Goal: Task Accomplishment & Management: Manage account settings

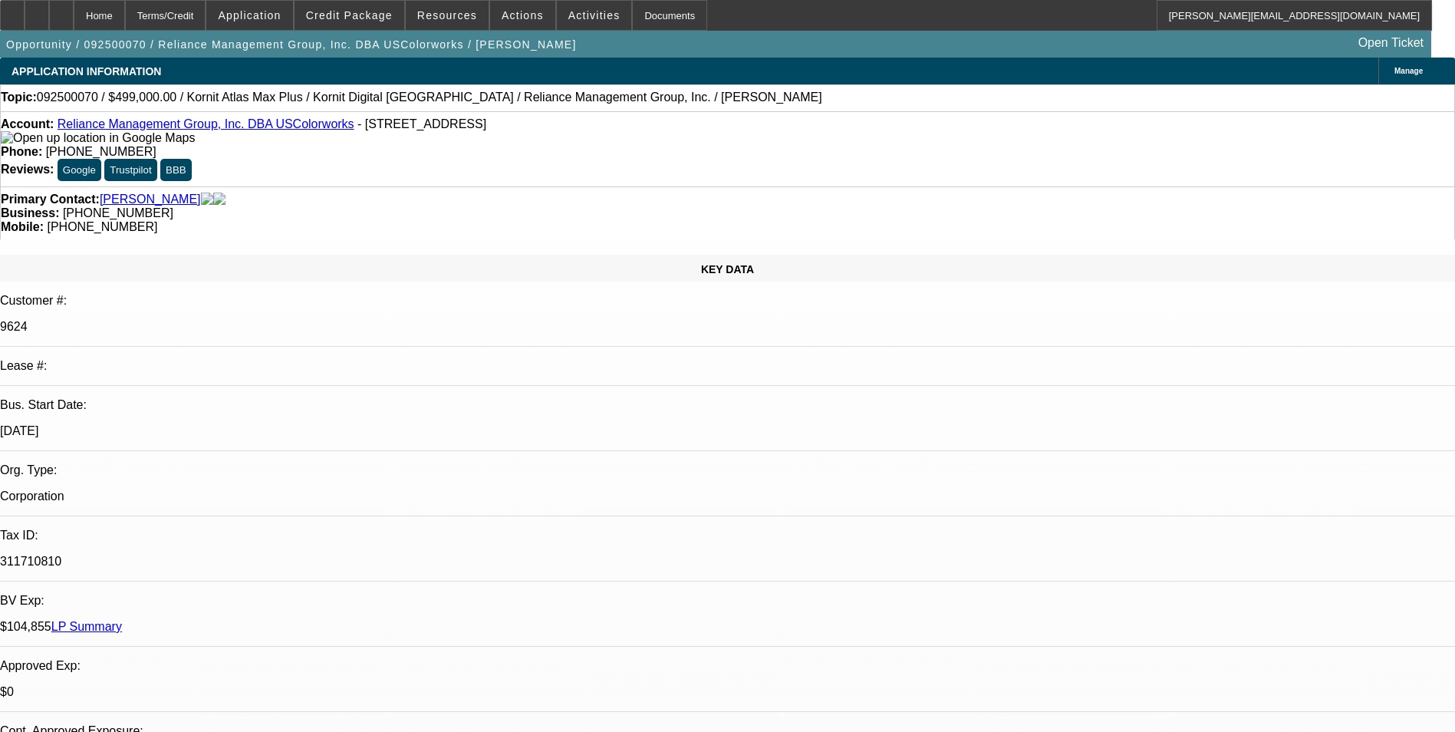
select select "0"
select select "2"
select select "0.1"
select select "4"
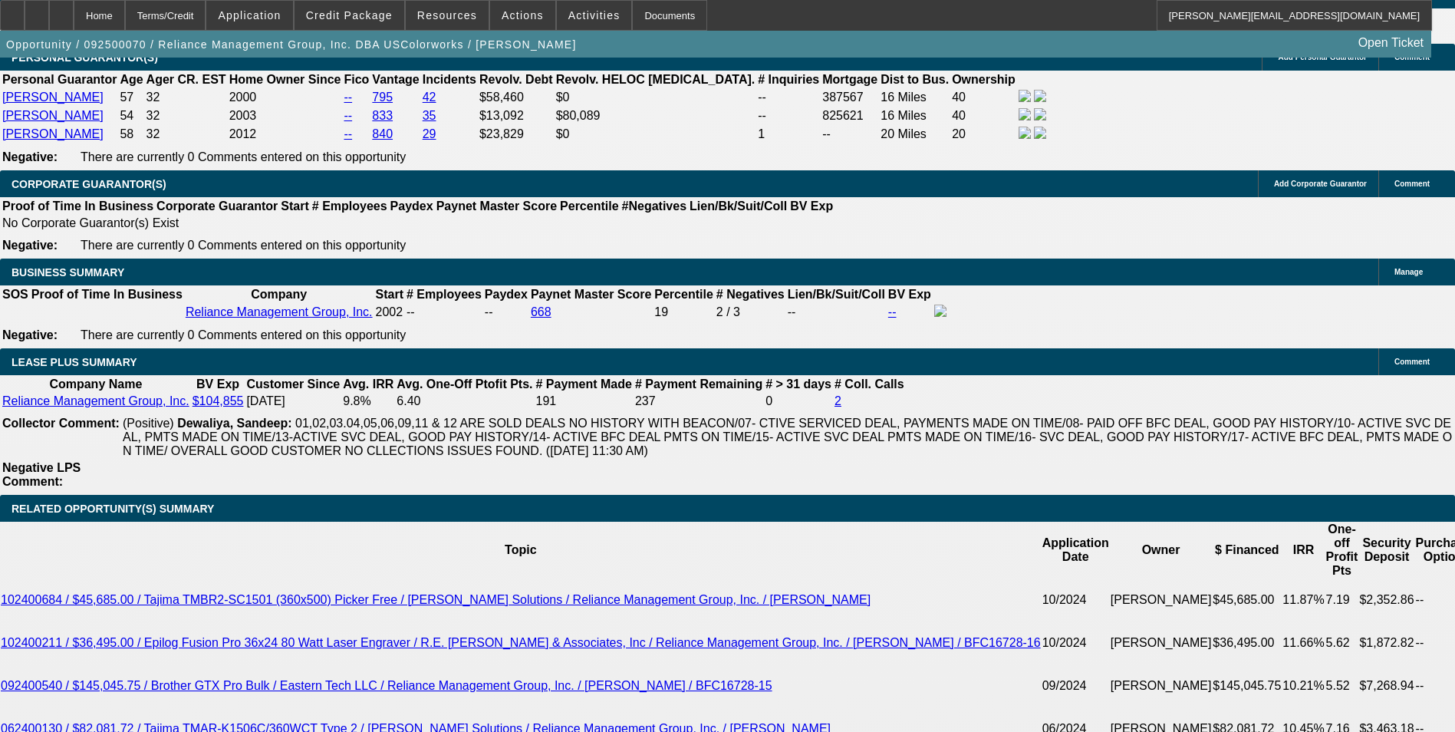
scroll to position [2532, 0]
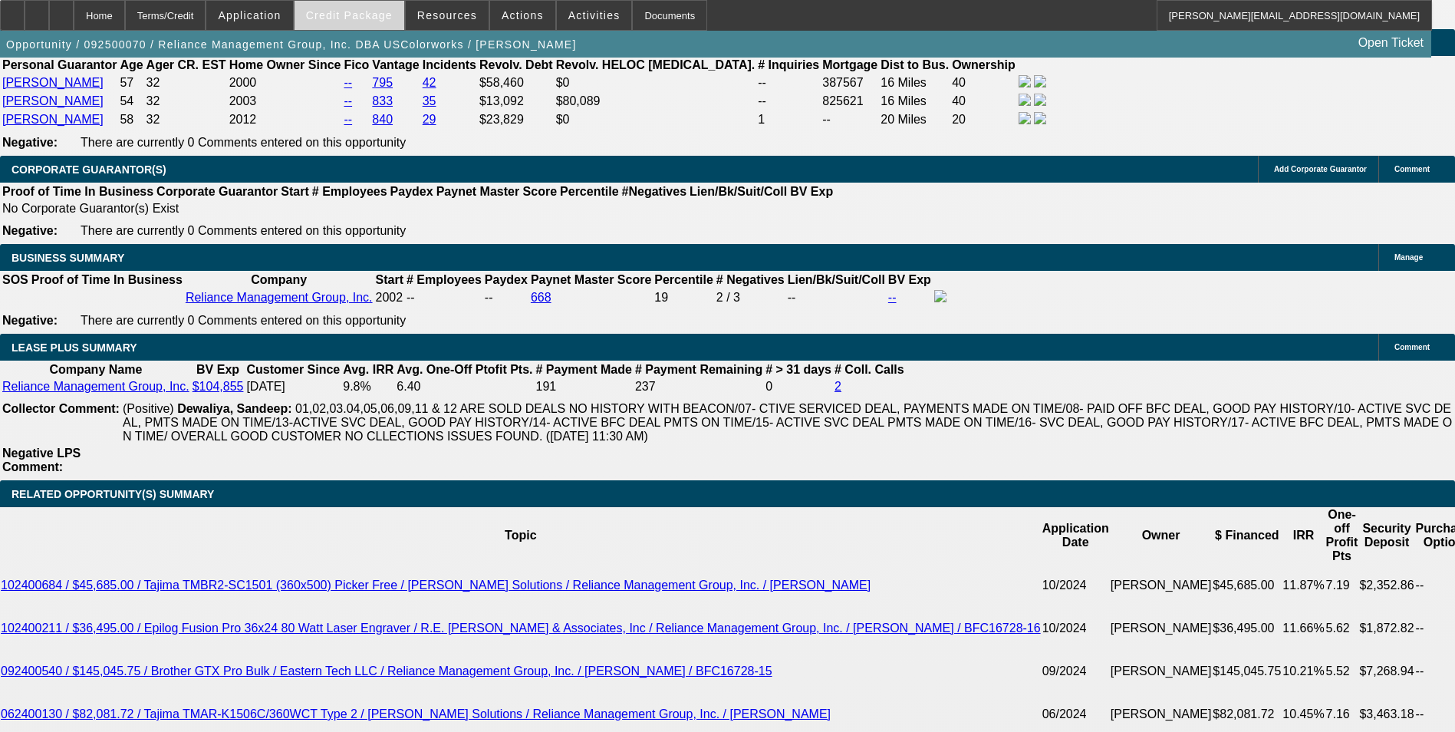
click at [348, 11] on span "Credit Package" at bounding box center [349, 15] width 87 height 12
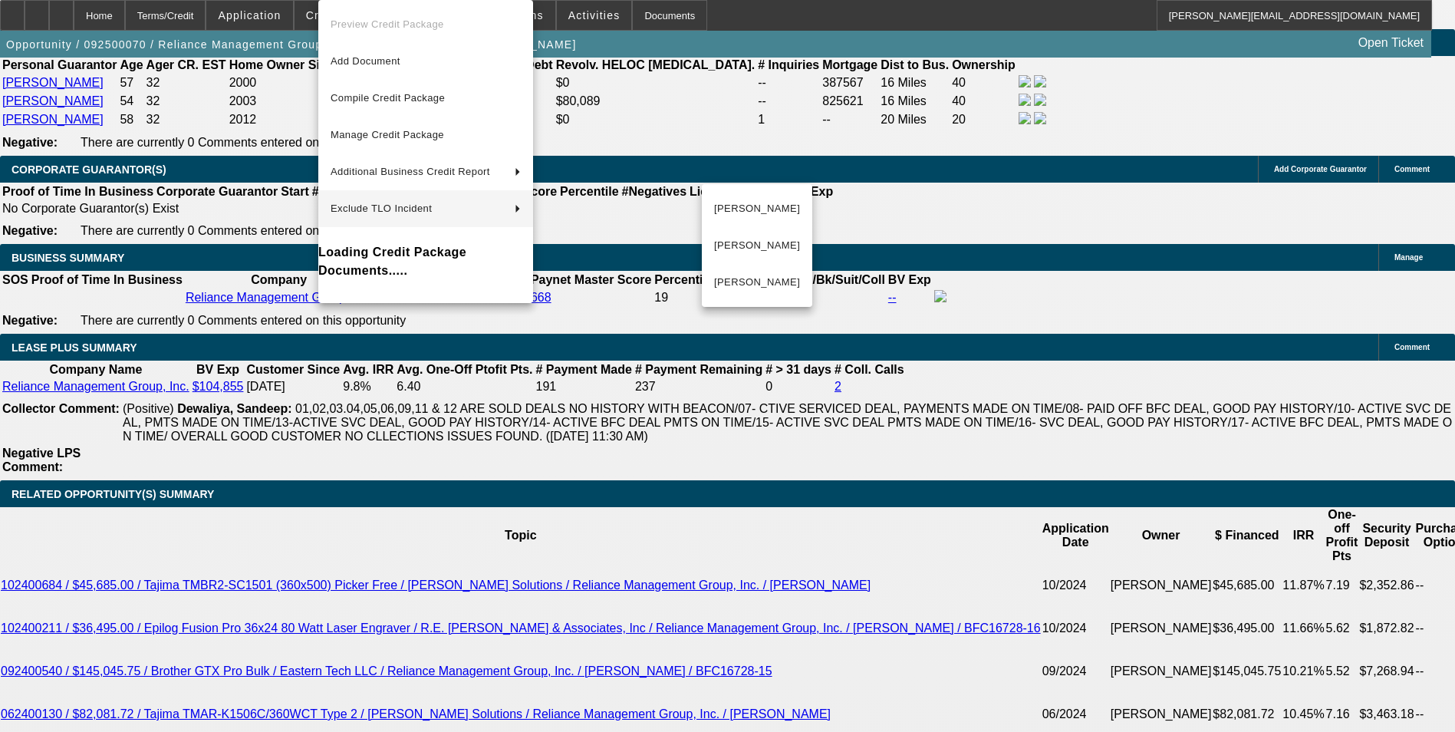
click at [737, 573] on div at bounding box center [727, 366] width 1455 height 732
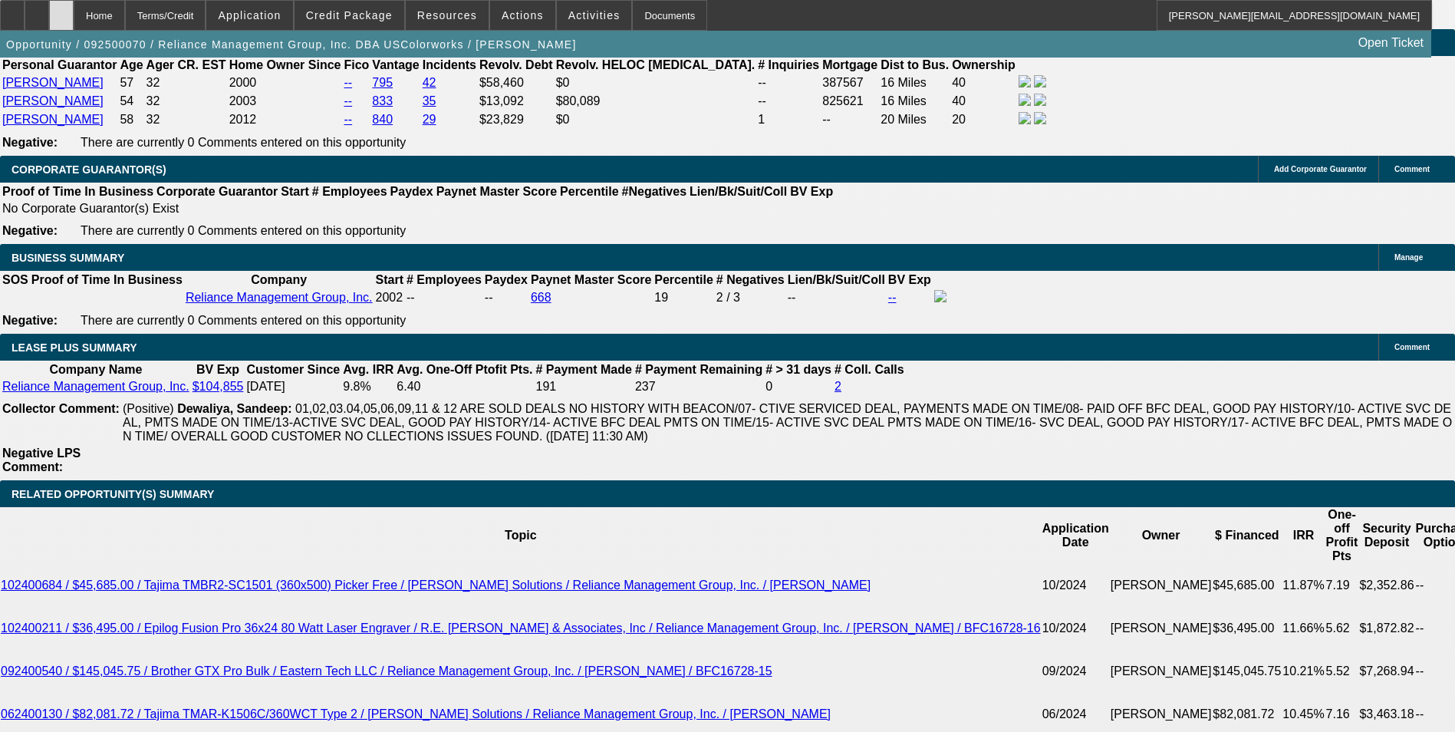
click at [61, 10] on icon at bounding box center [61, 10] width 0 height 0
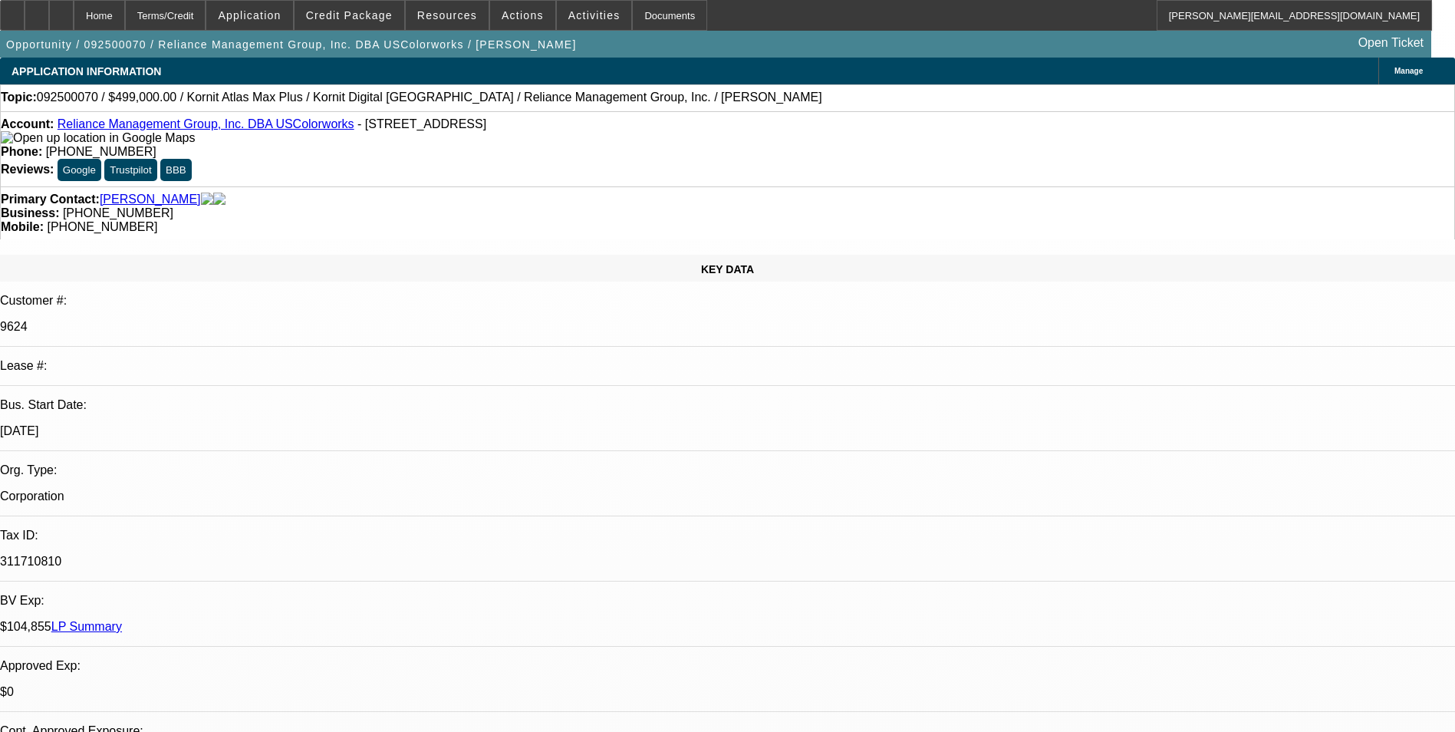
select select "0"
select select "2"
select select "0.1"
select select "2"
select select "1"
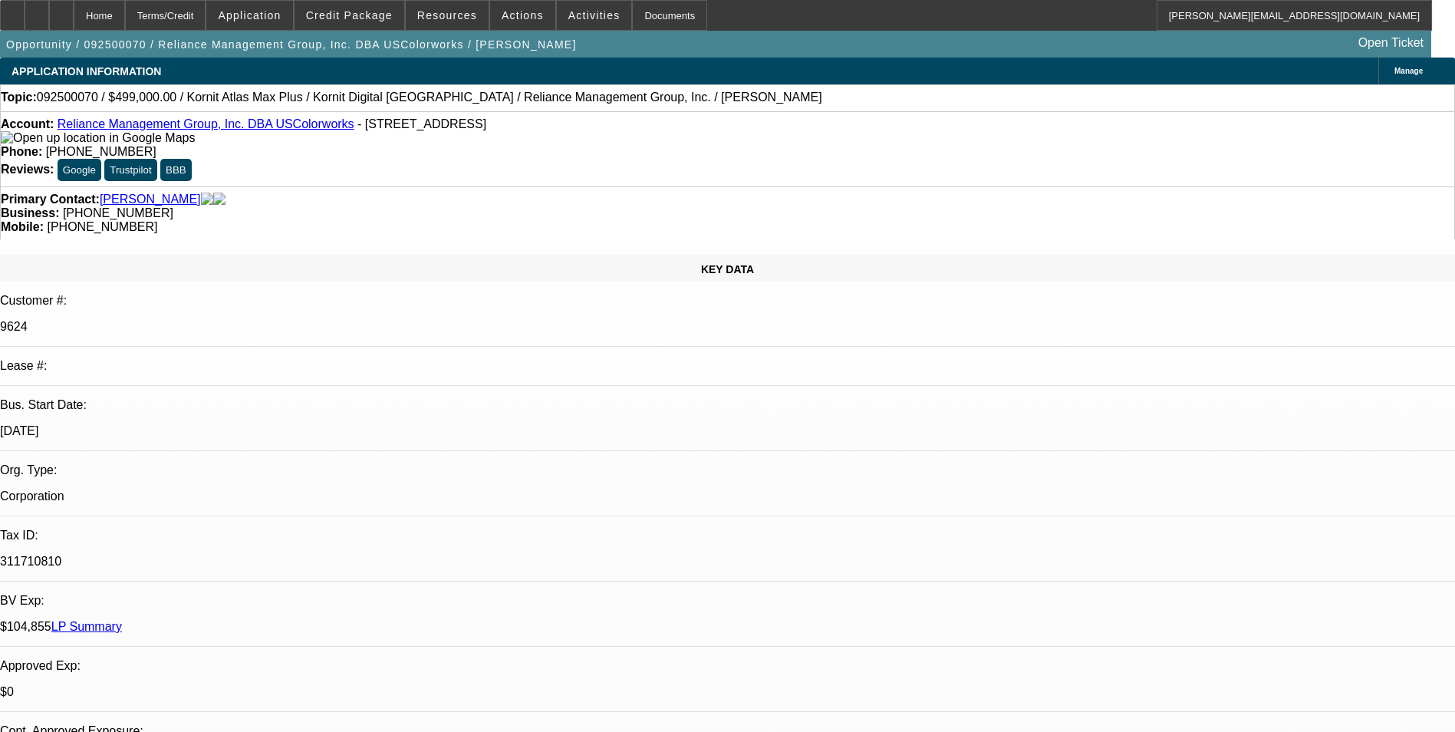
select select "4"
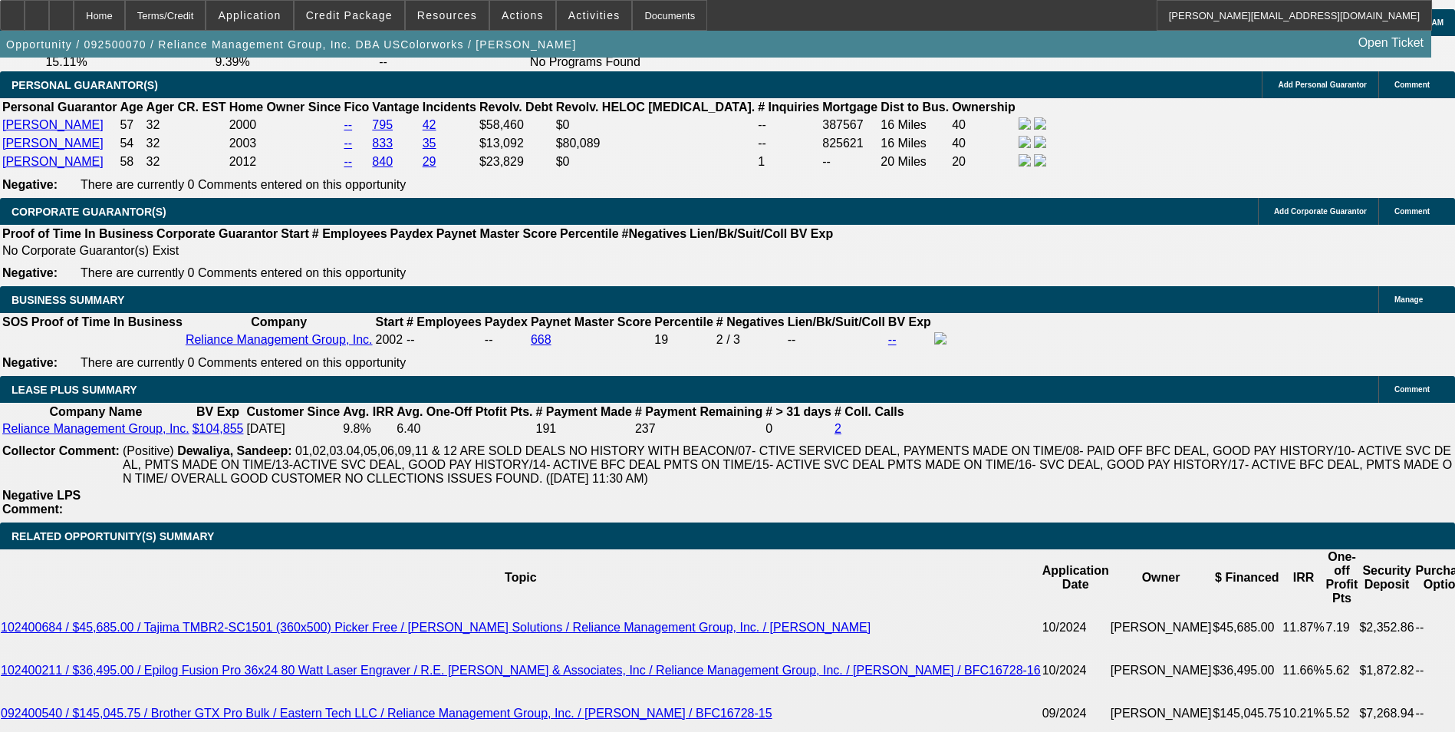
scroll to position [2608, 0]
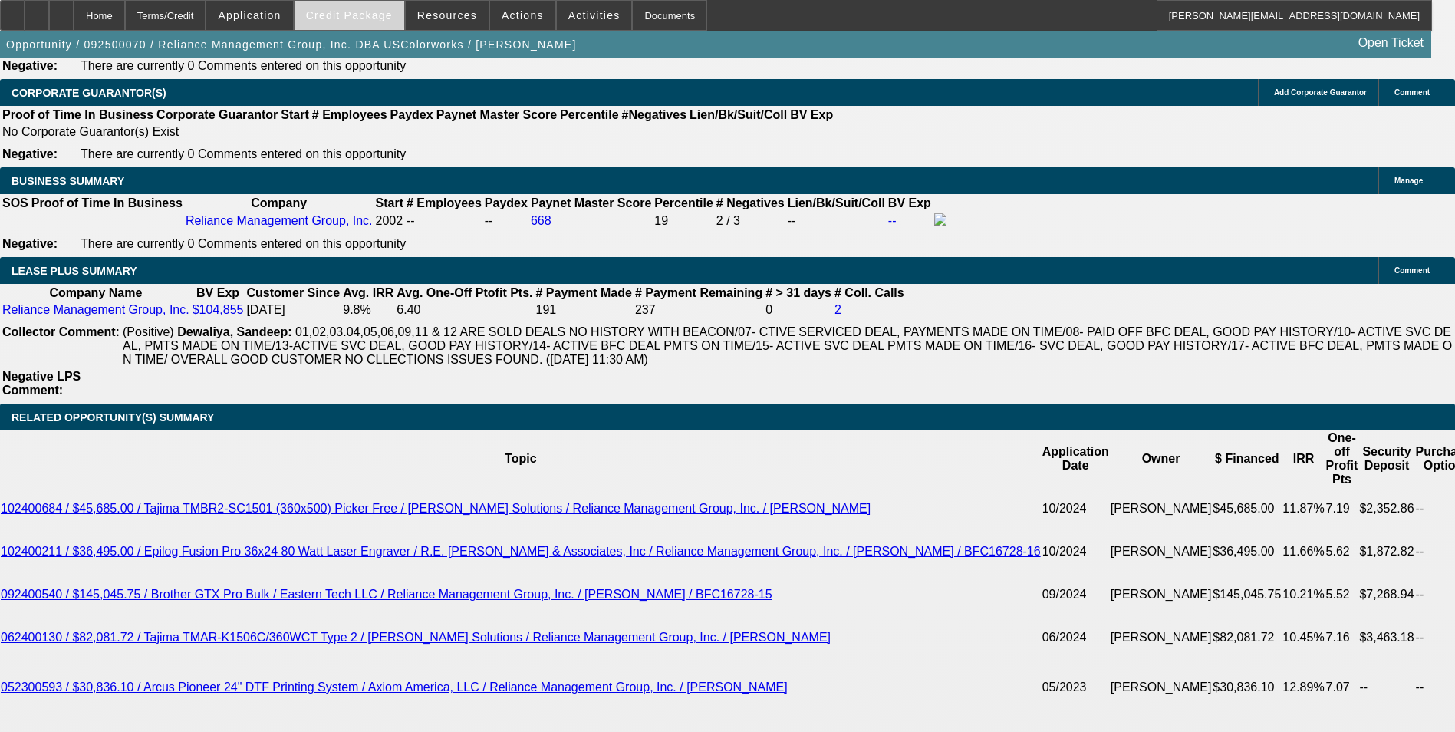
click at [393, 19] on span "Credit Package" at bounding box center [349, 15] width 87 height 12
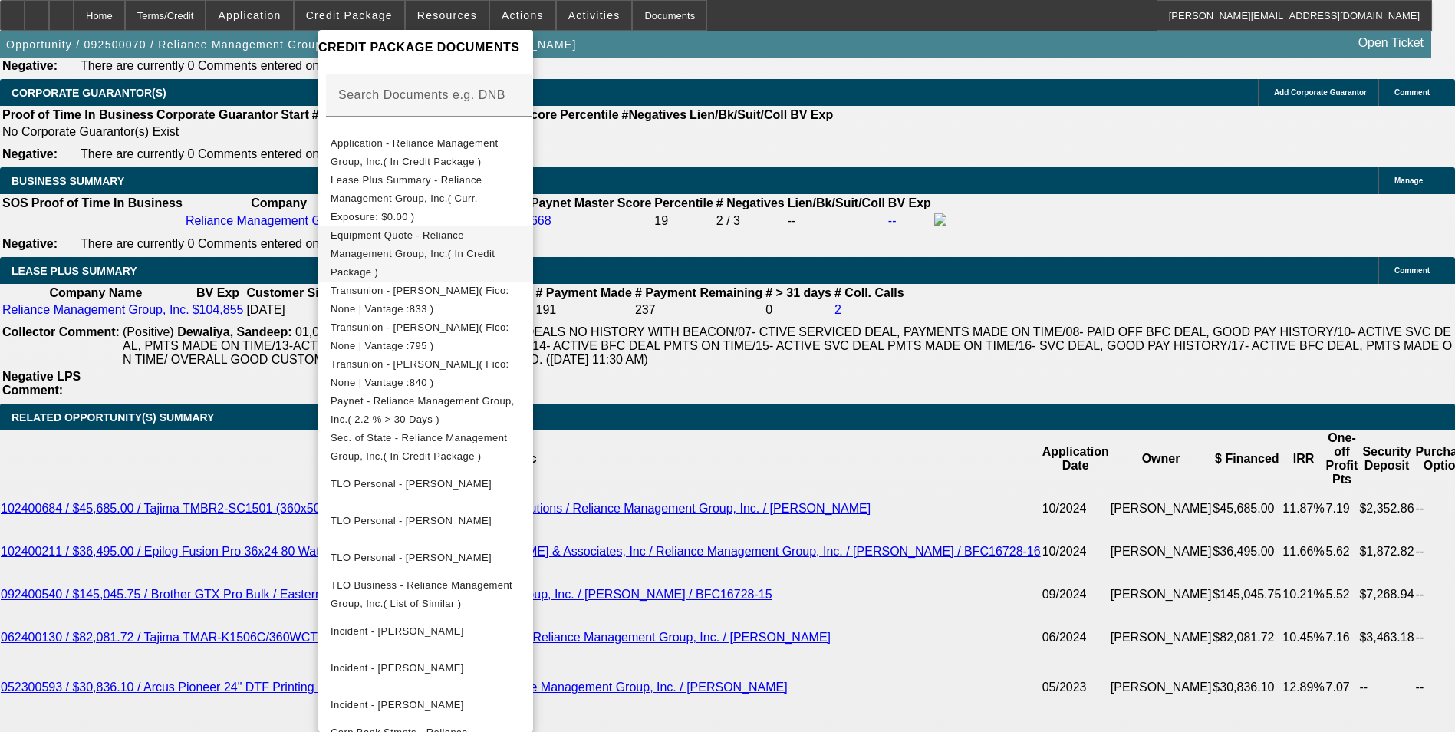
scroll to position [0, 0]
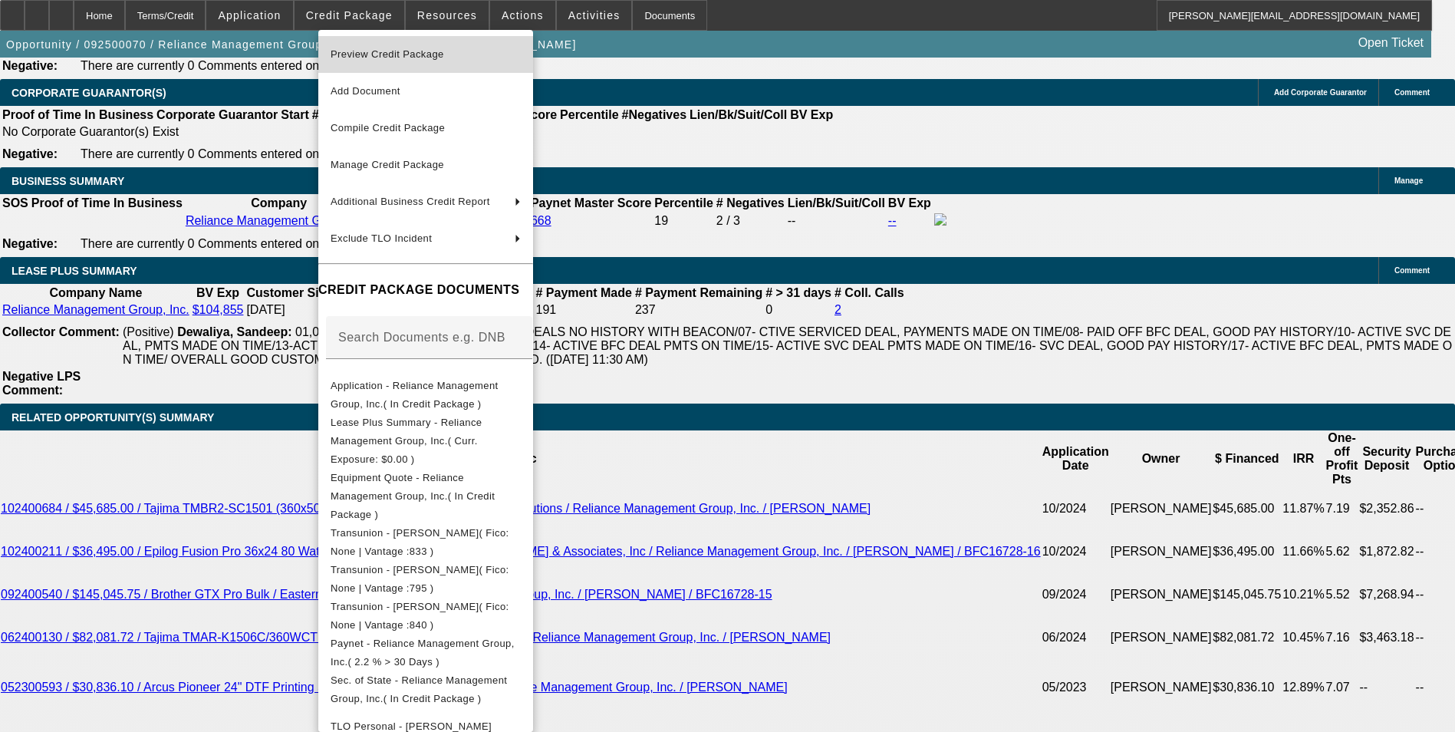
click at [478, 50] on span "Preview Credit Package" at bounding box center [426, 54] width 190 height 18
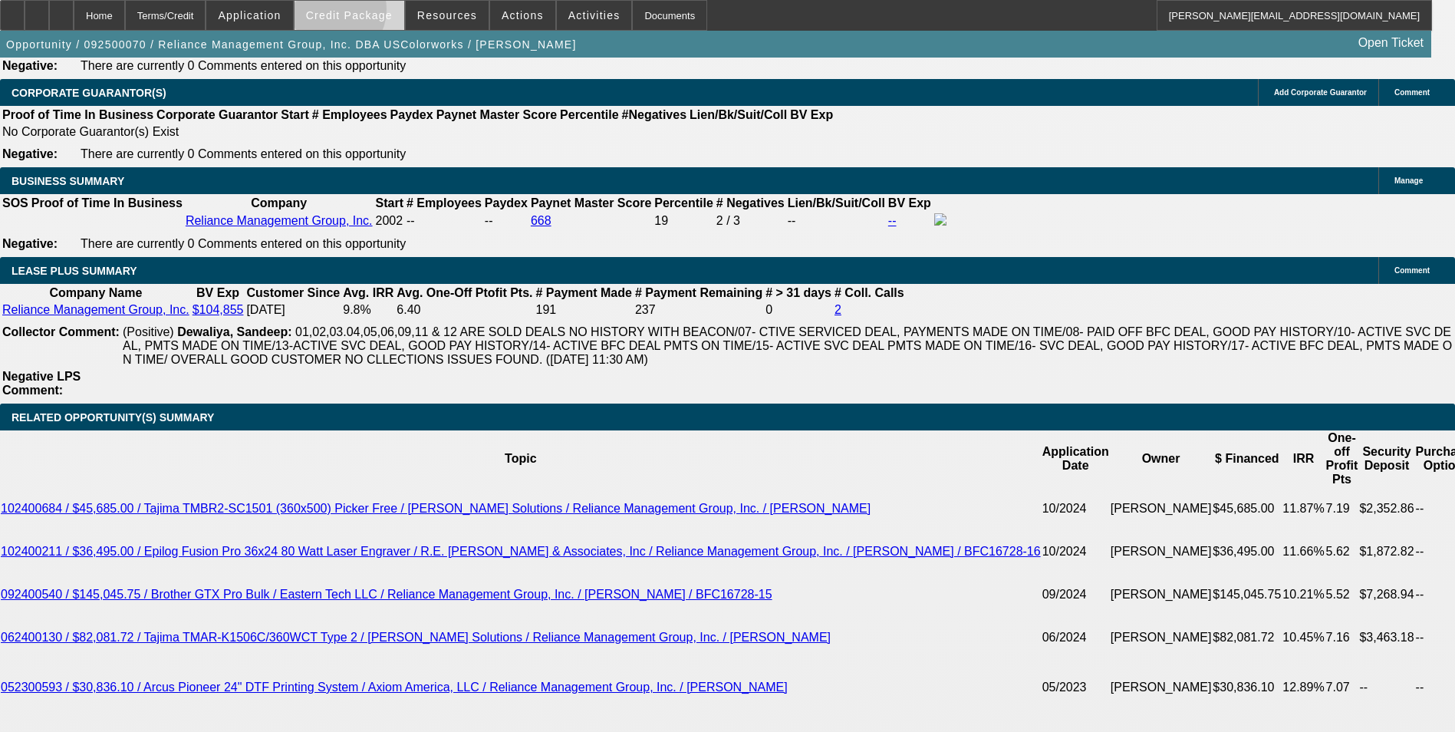
click at [357, 12] on span "Credit Package" at bounding box center [349, 15] width 87 height 12
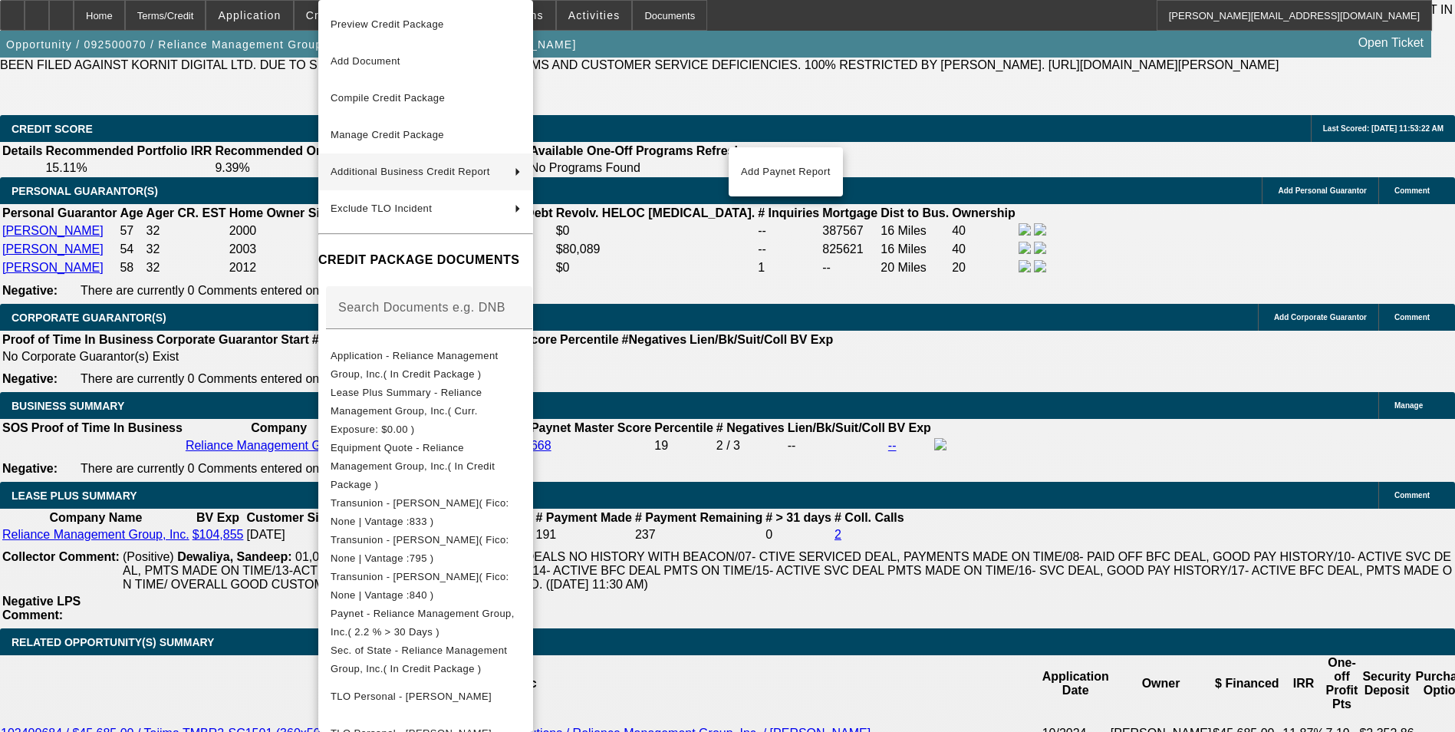
scroll to position [2378, 0]
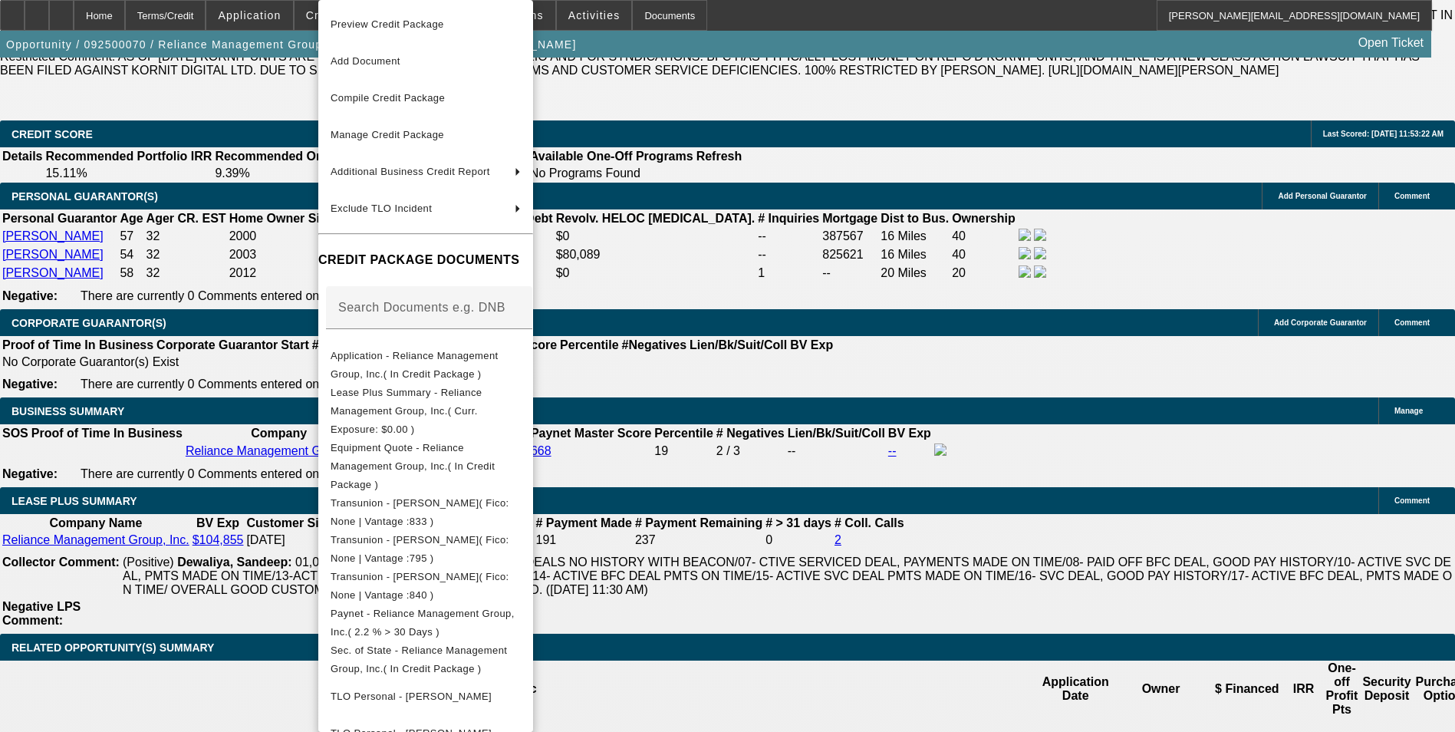
click at [863, 107] on div at bounding box center [727, 366] width 1455 height 732
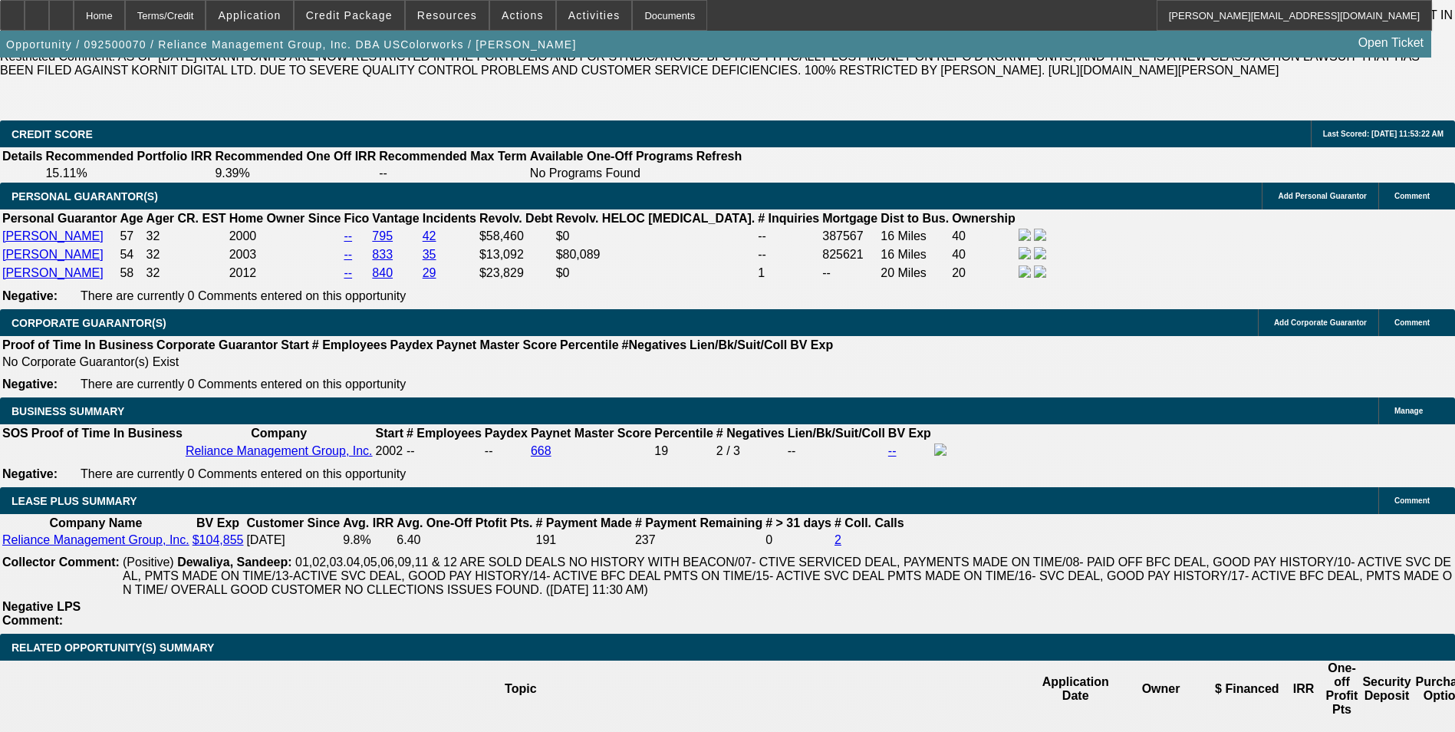
drag, startPoint x: 396, startPoint y: 389, endPoint x: 406, endPoint y: 389, distance: 10.0
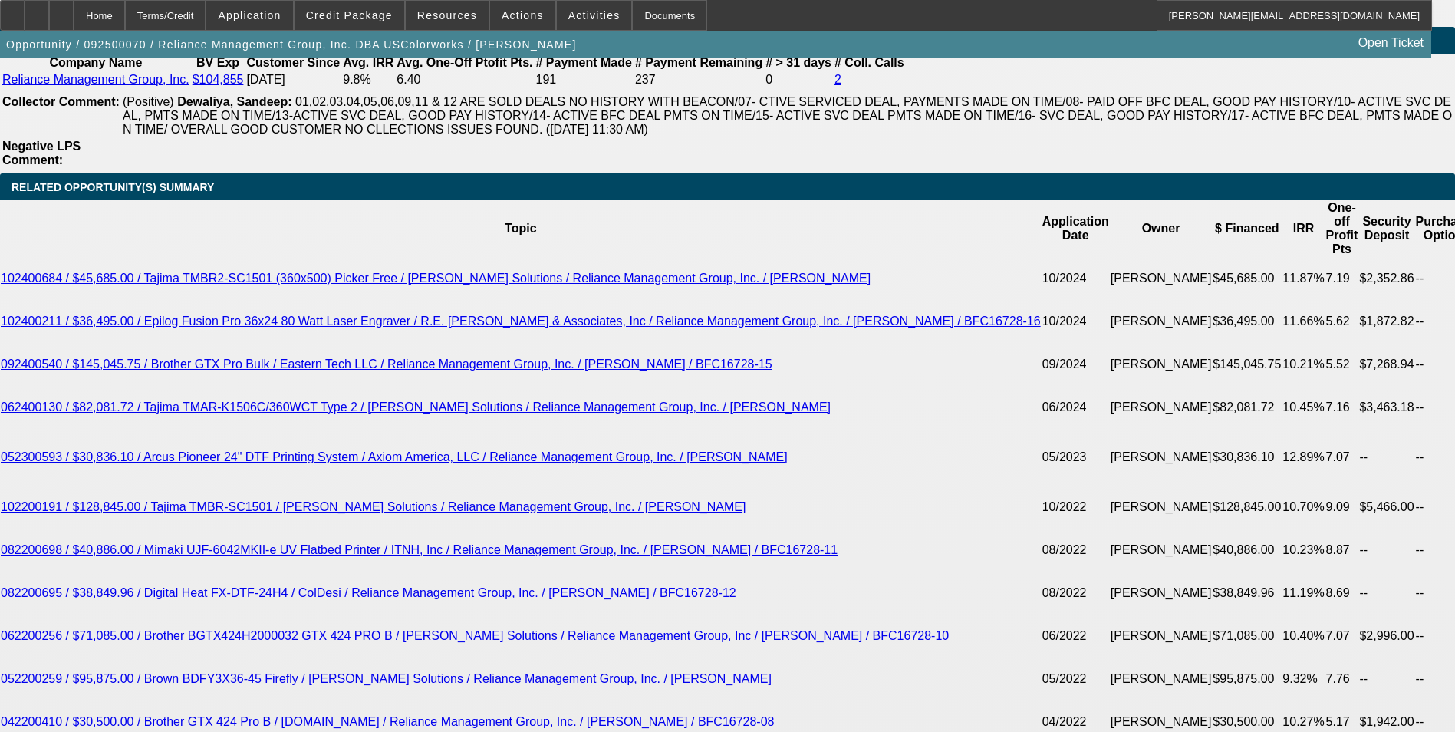
scroll to position [3222, 0]
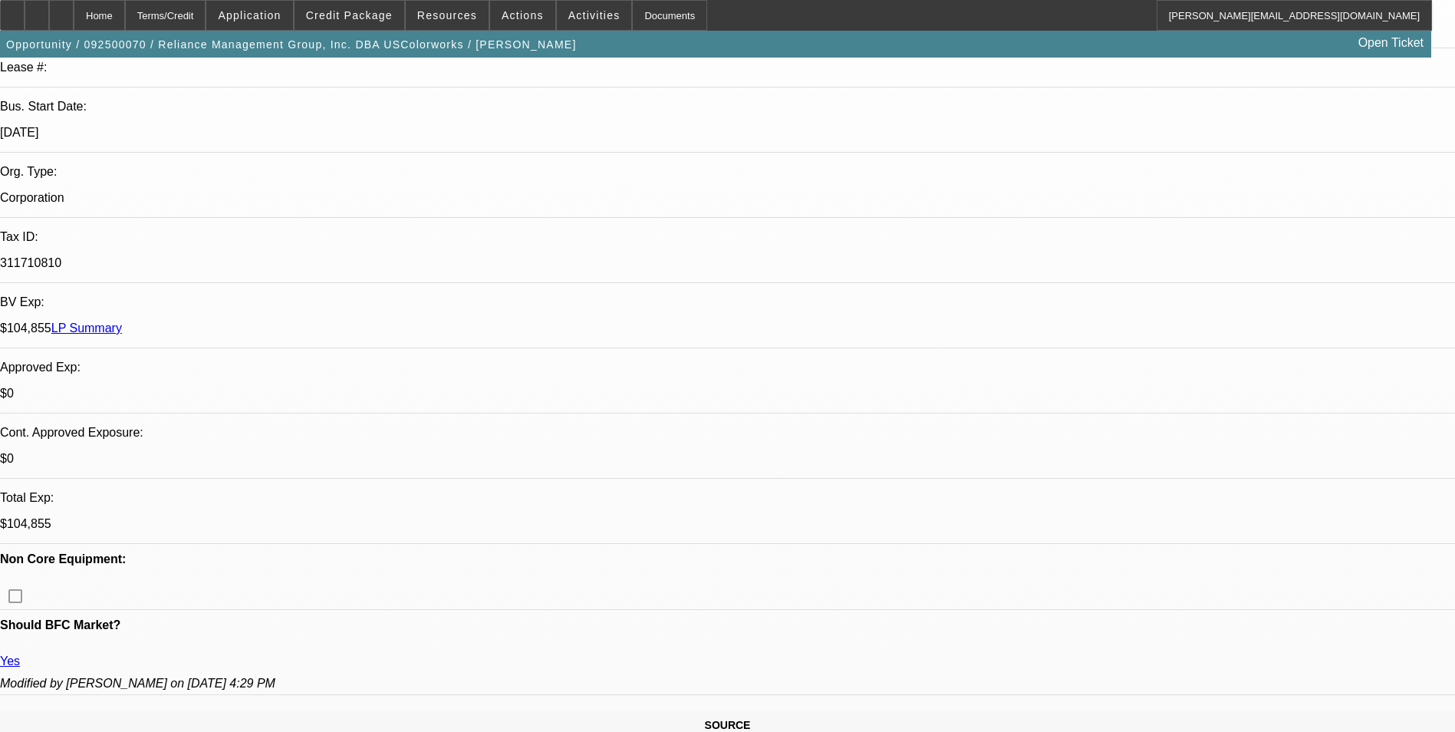
scroll to position [307, 0]
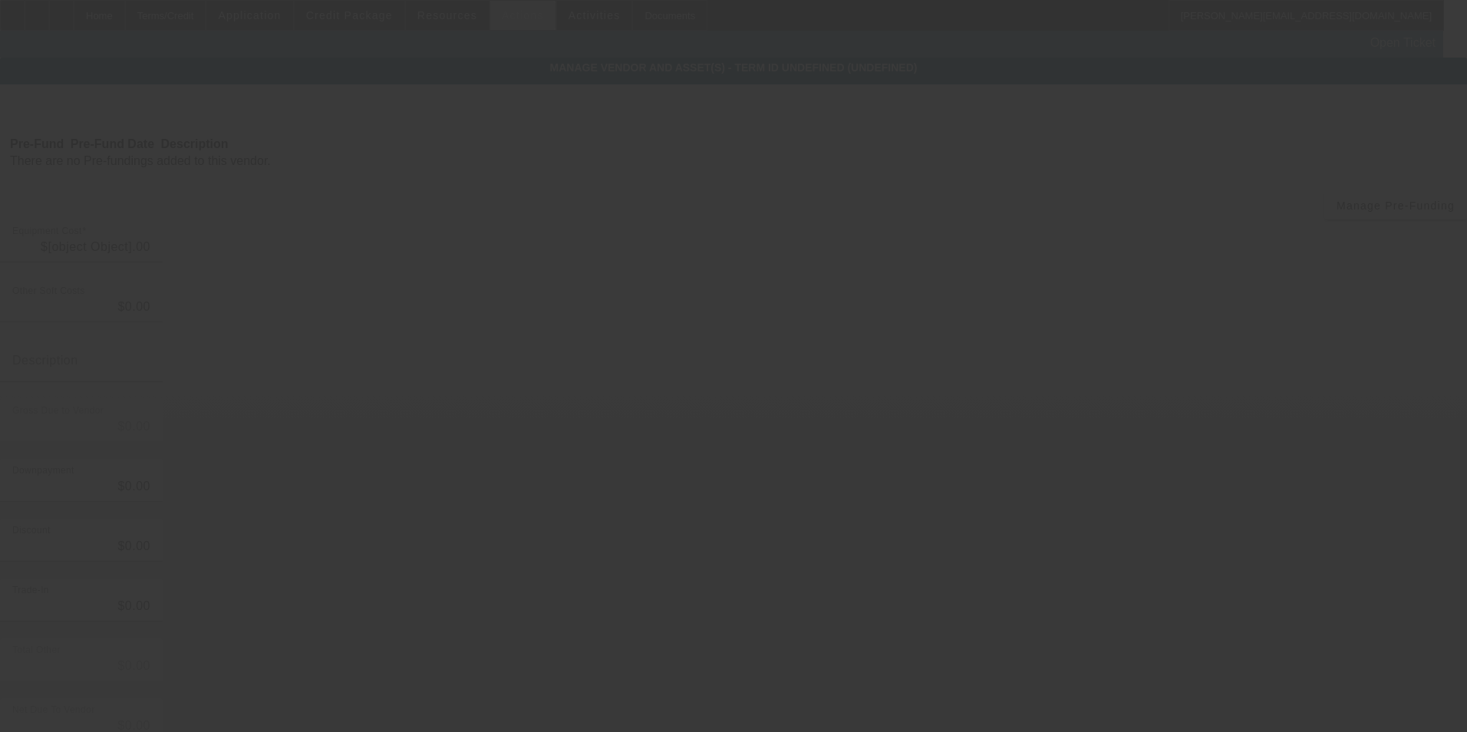
click at [512, 25] on app-root "Home Terms/Credit Application Credit Package Resources Actions Activities Docum…" at bounding box center [733, 432] width 1467 height 865
type input "$499,000.00"
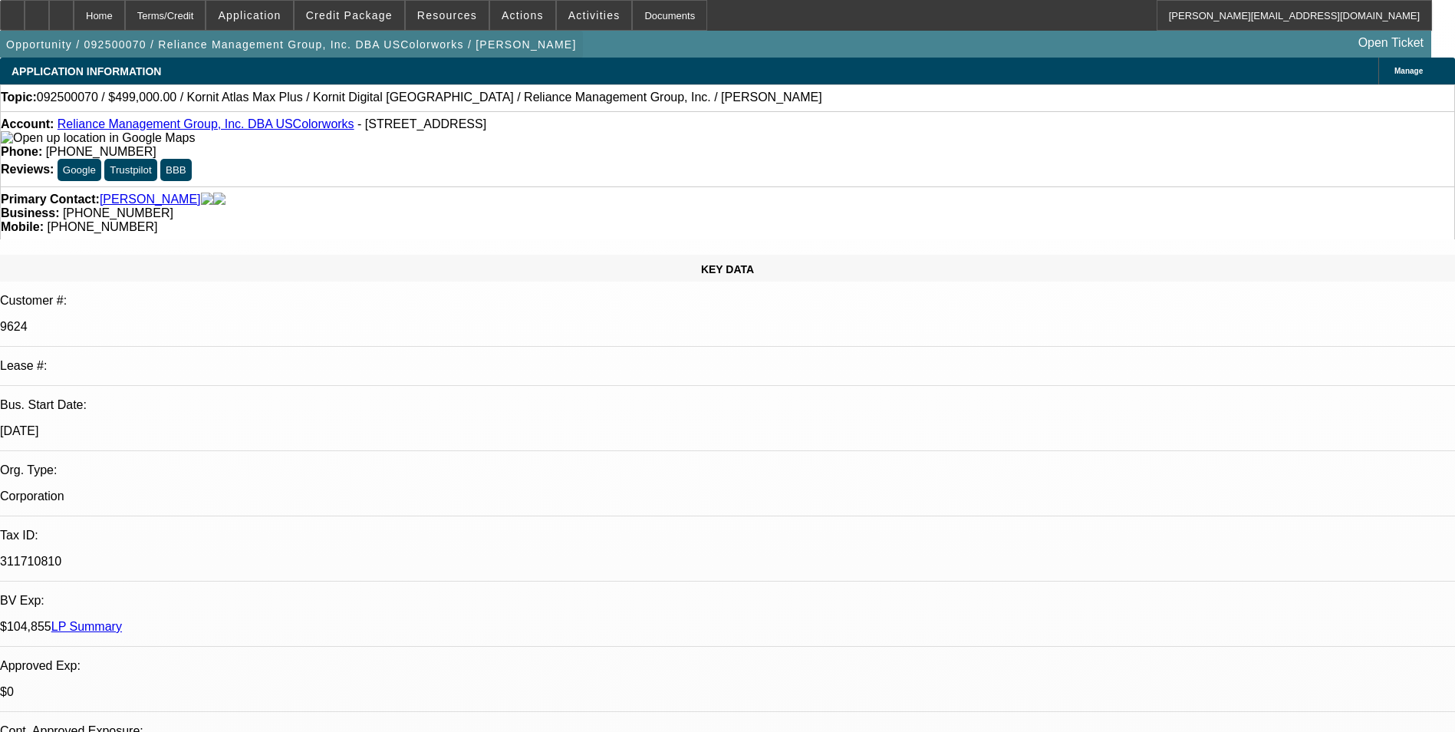
select select "0"
select select "2"
select select "0.1"
select select "4"
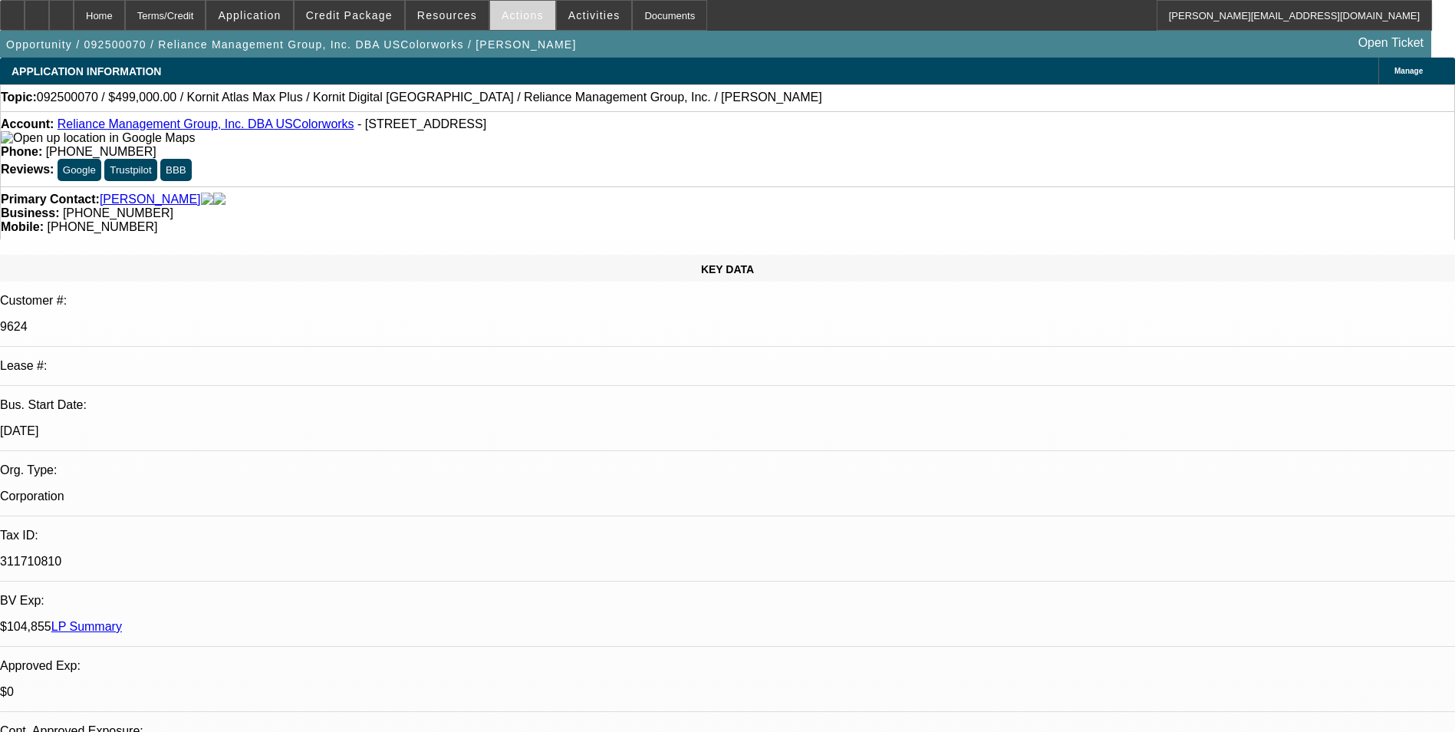
click at [502, 16] on span "Actions" at bounding box center [523, 15] width 42 height 12
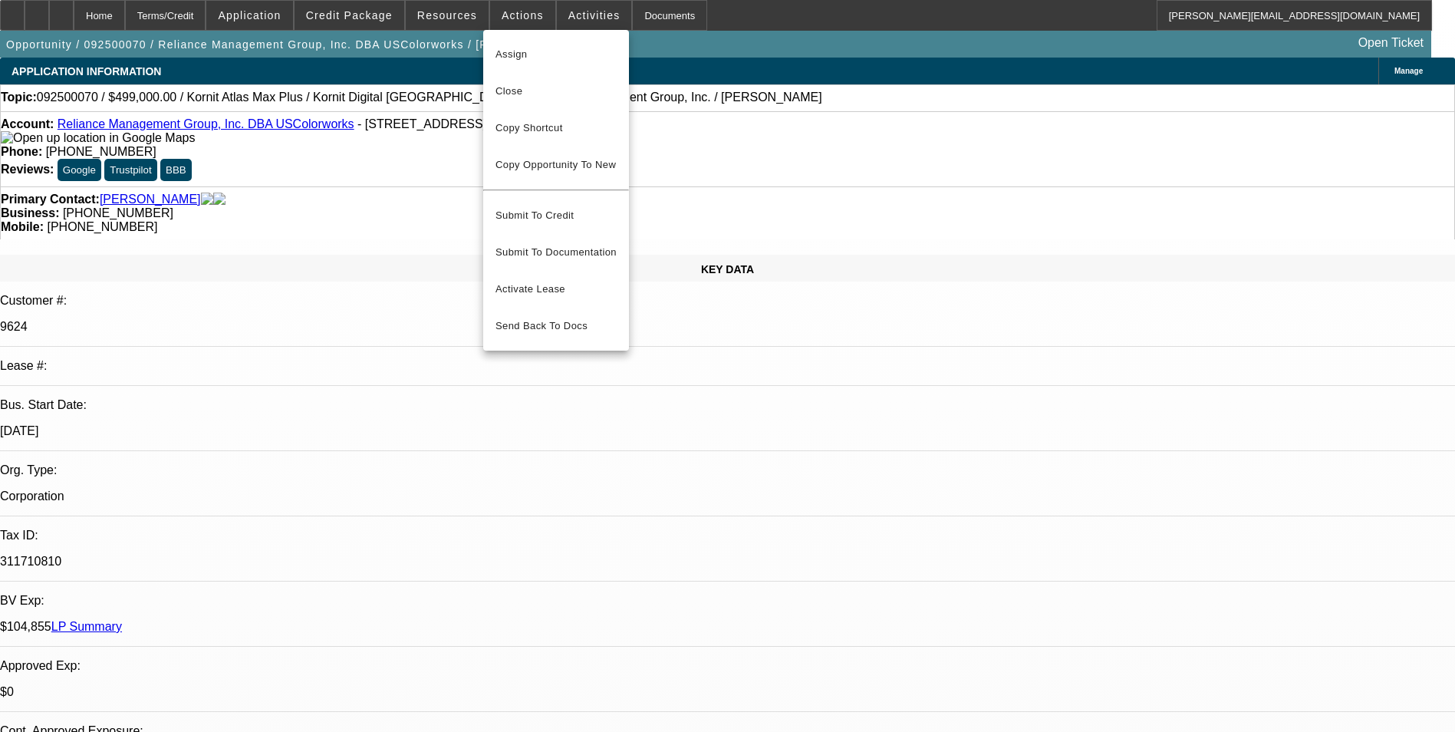
click at [453, 15] on div at bounding box center [727, 366] width 1455 height 732
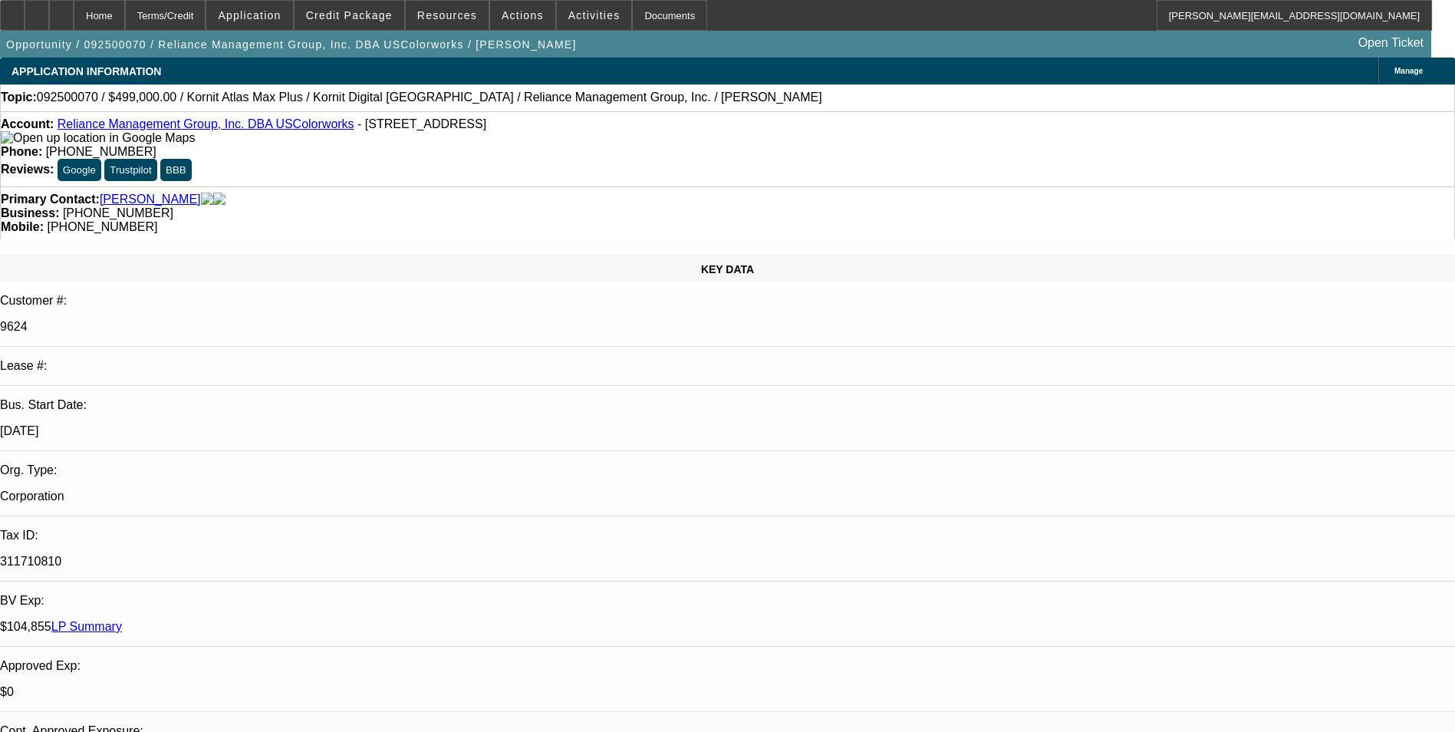
click at [453, 15] on span "Resources" at bounding box center [447, 15] width 60 height 12
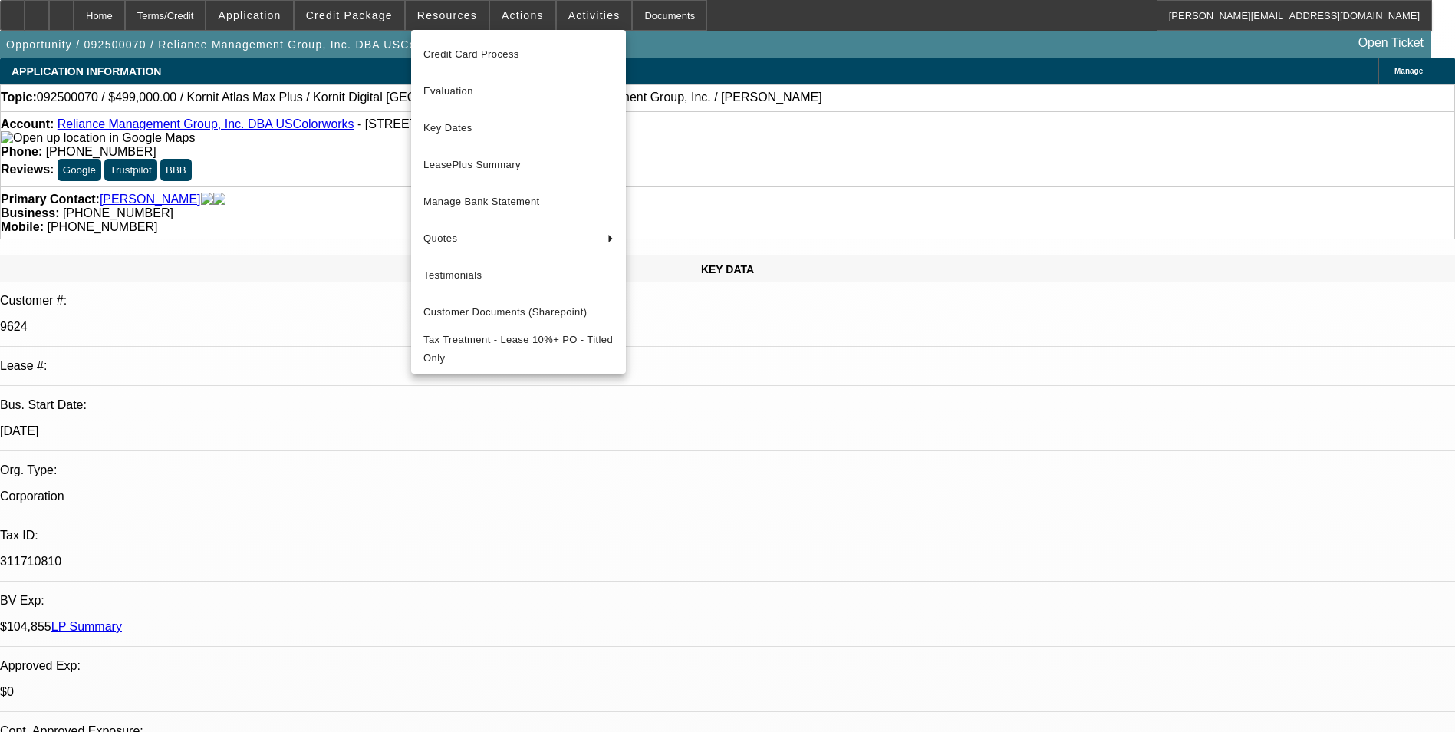
drag, startPoint x: 335, startPoint y: 190, endPoint x: 345, endPoint y: 110, distance: 80.4
click at [334, 190] on div at bounding box center [727, 366] width 1455 height 732
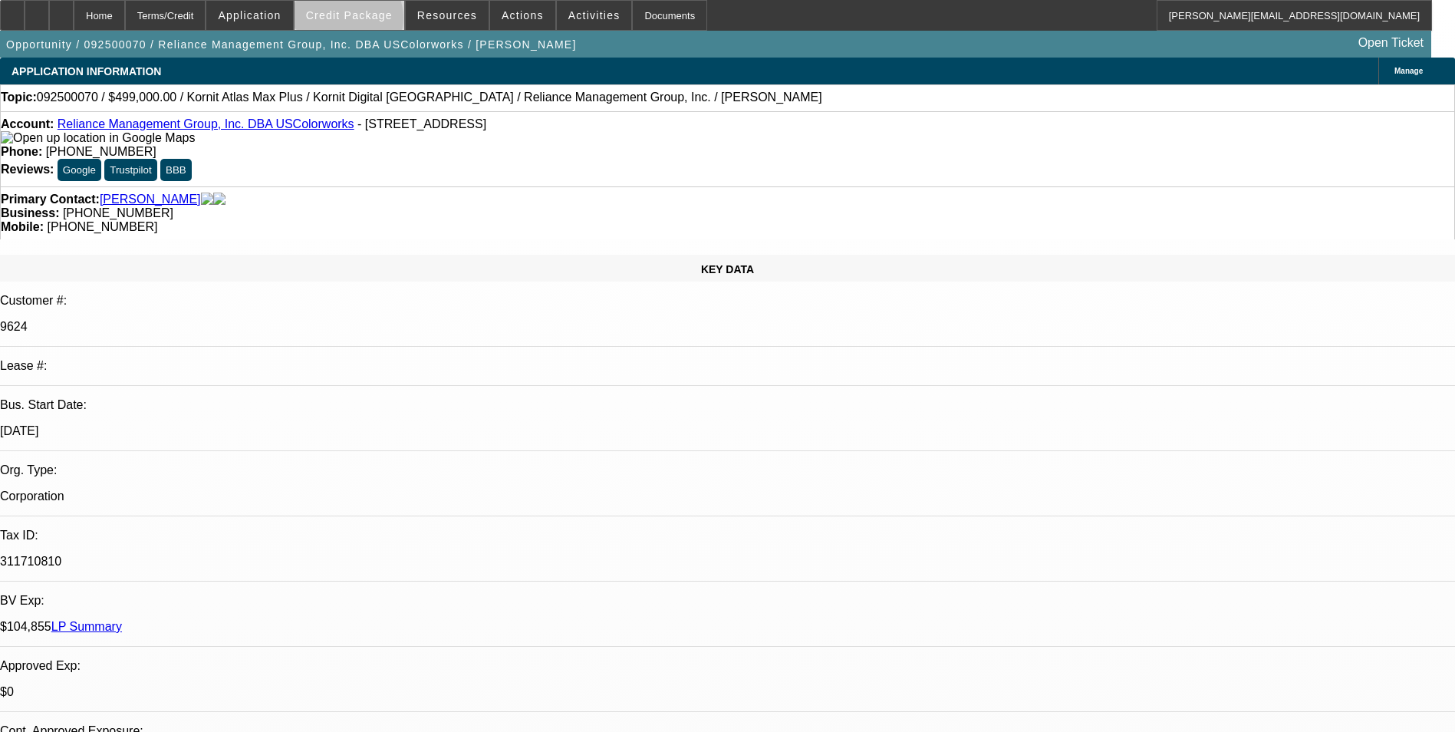
click at [372, 21] on span at bounding box center [350, 15] width 110 height 37
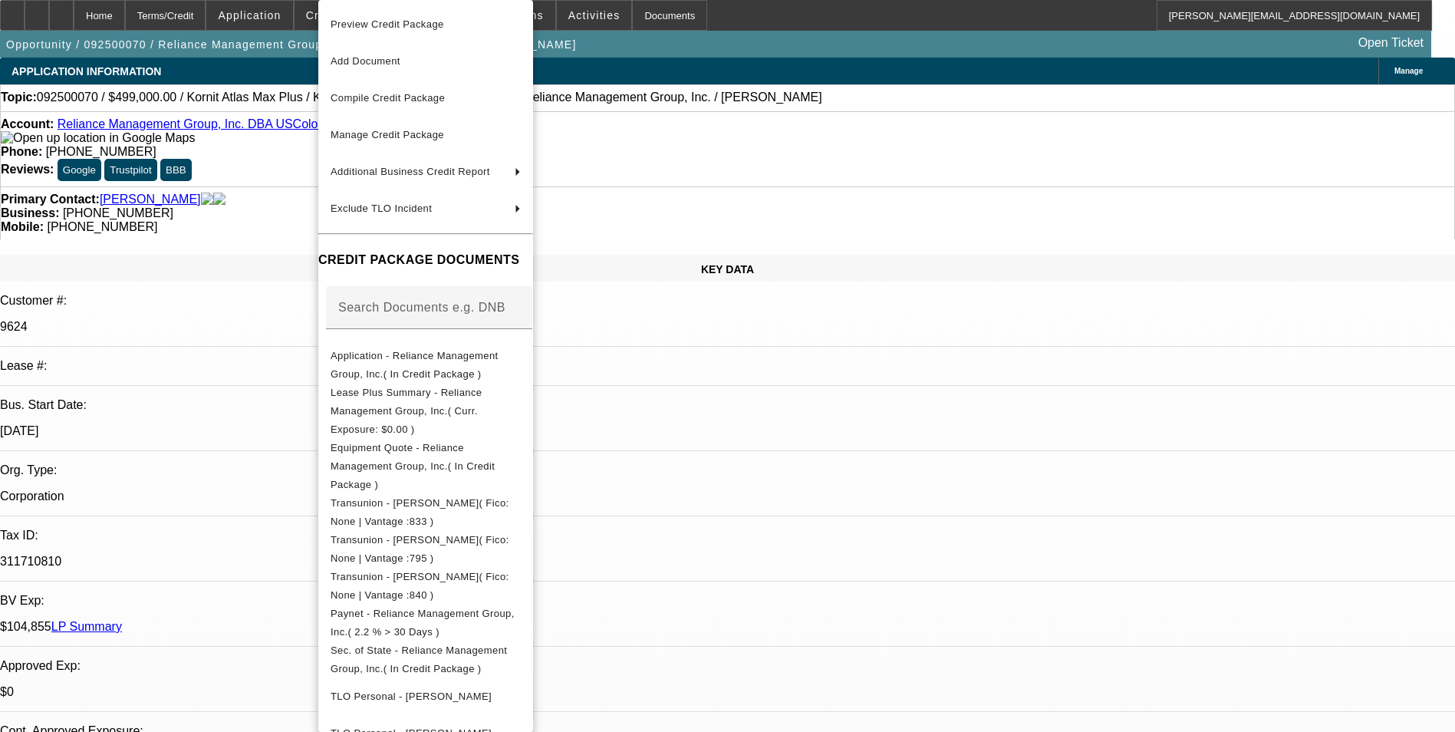
click at [283, 12] on div at bounding box center [727, 366] width 1455 height 732
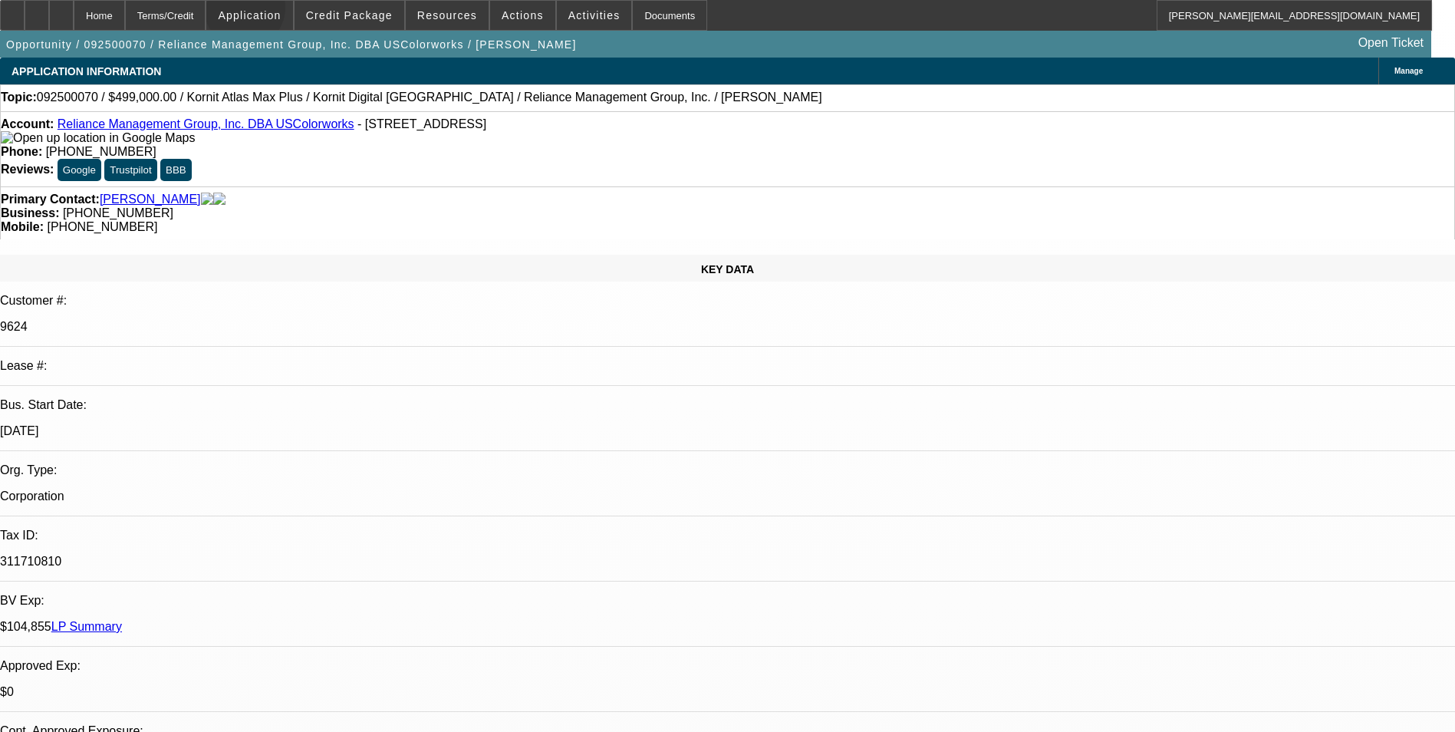
click at [281, 12] on span "Application" at bounding box center [249, 15] width 63 height 12
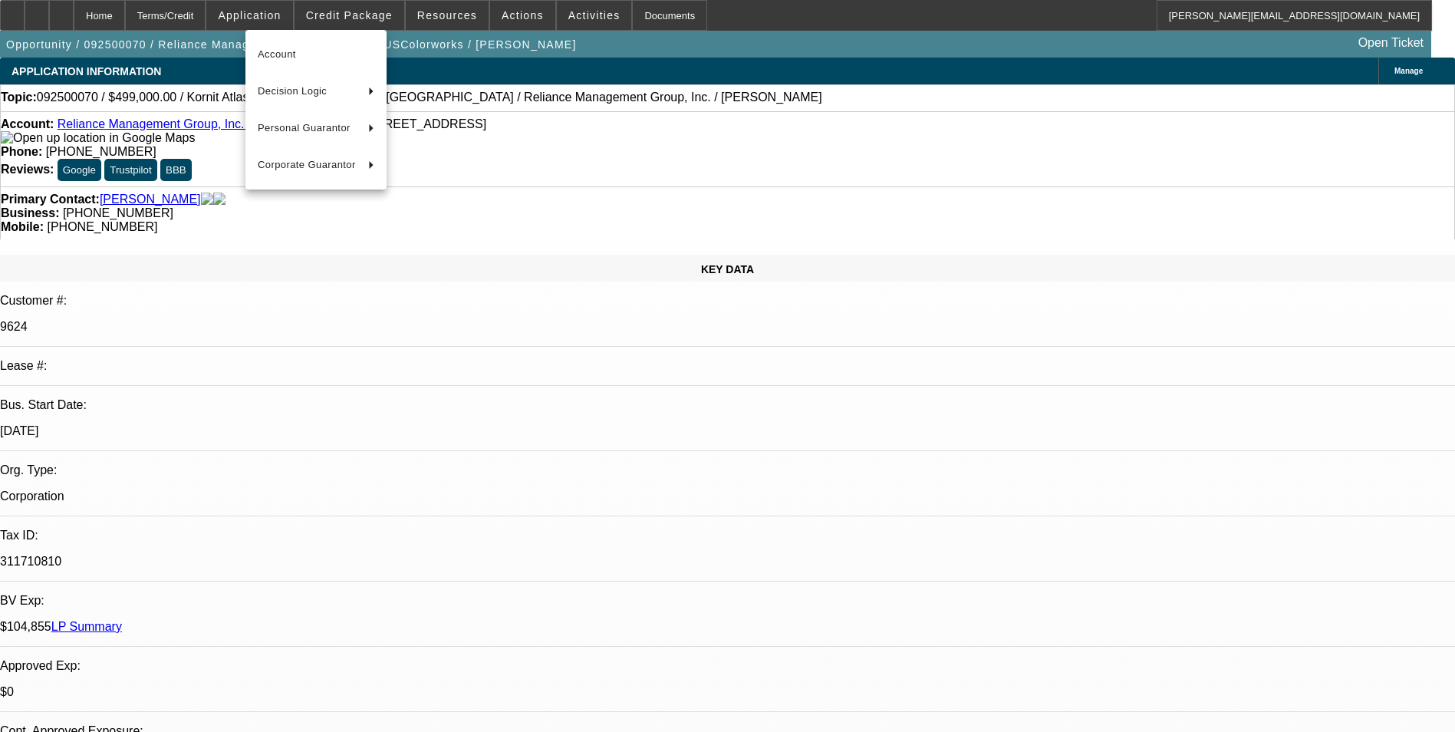
click at [211, 17] on div at bounding box center [727, 366] width 1455 height 732
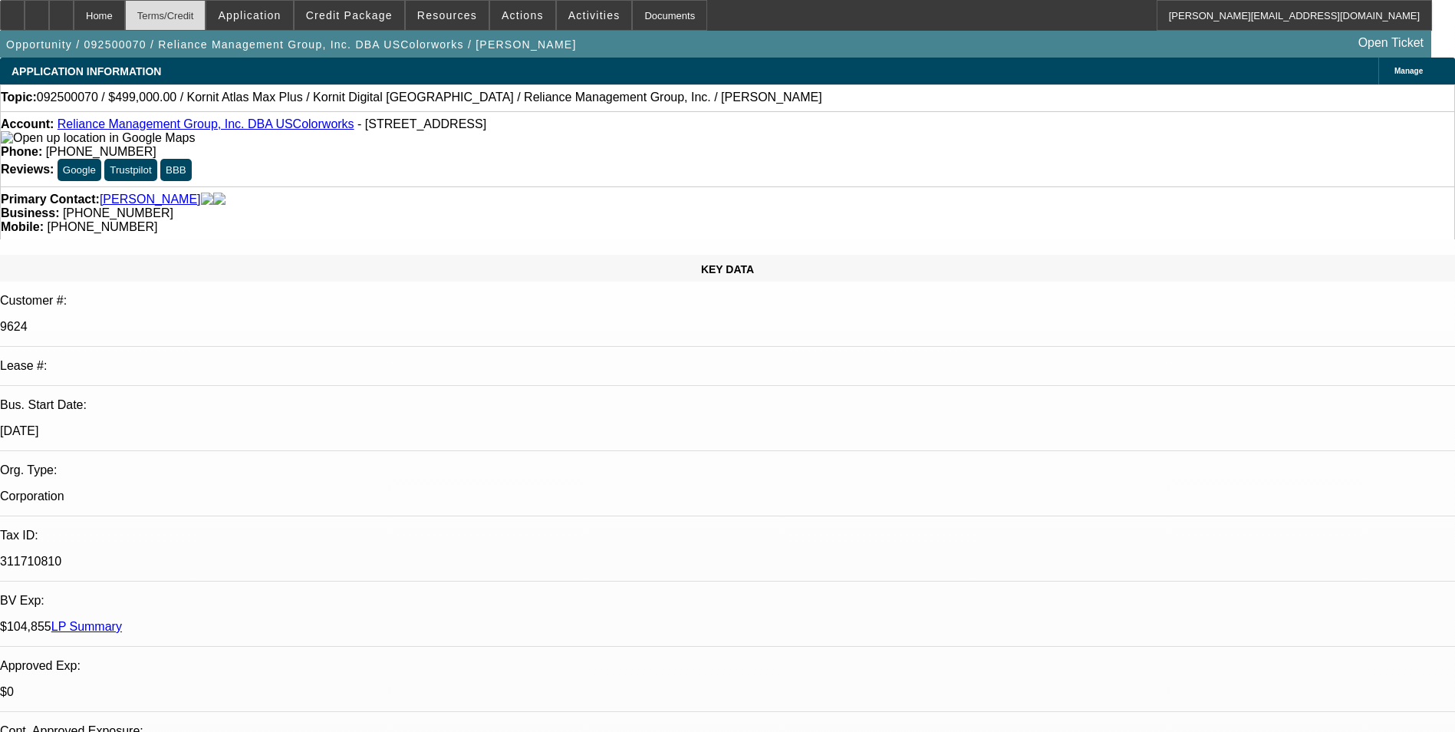
click at [203, 15] on div "Terms/Credit" at bounding box center [165, 15] width 81 height 31
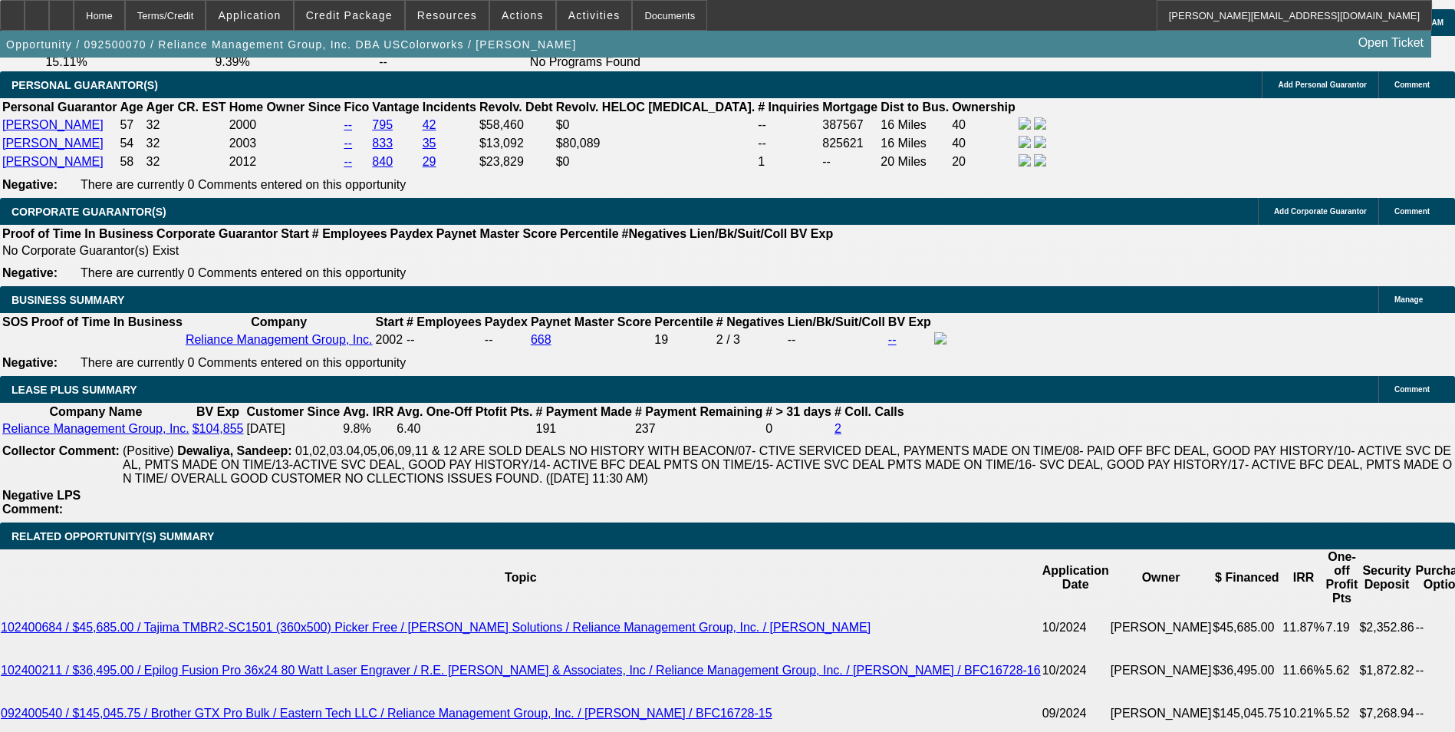
scroll to position [2352, 0]
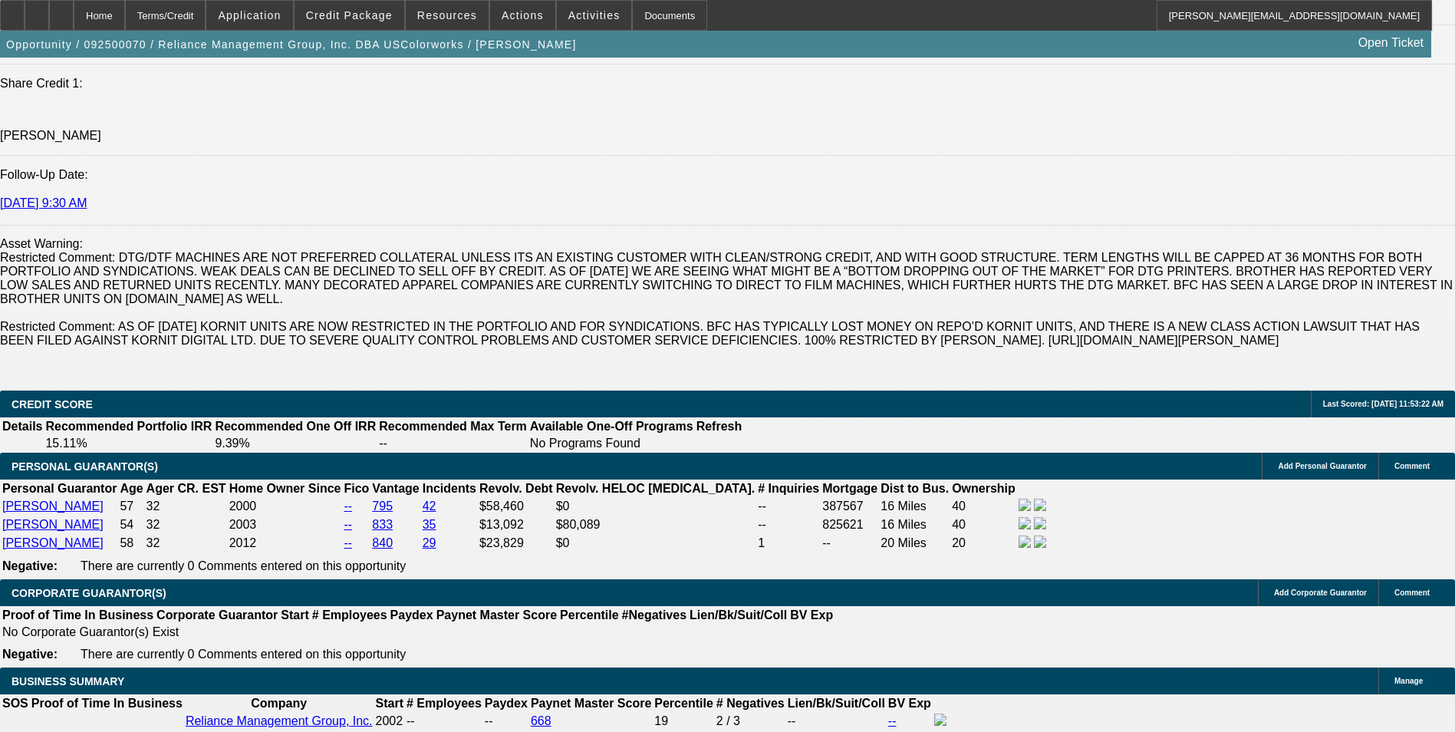
scroll to position [2225, 0]
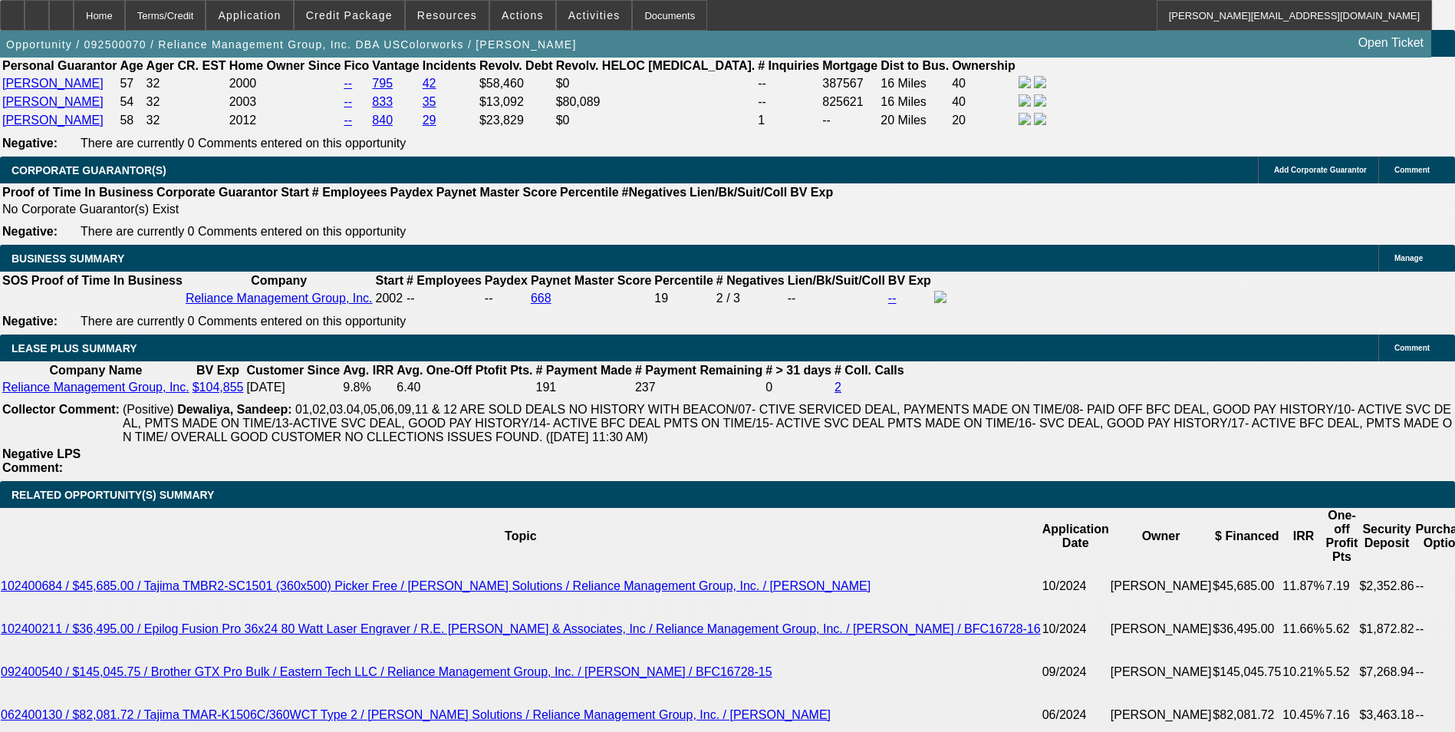
scroll to position [2532, 0]
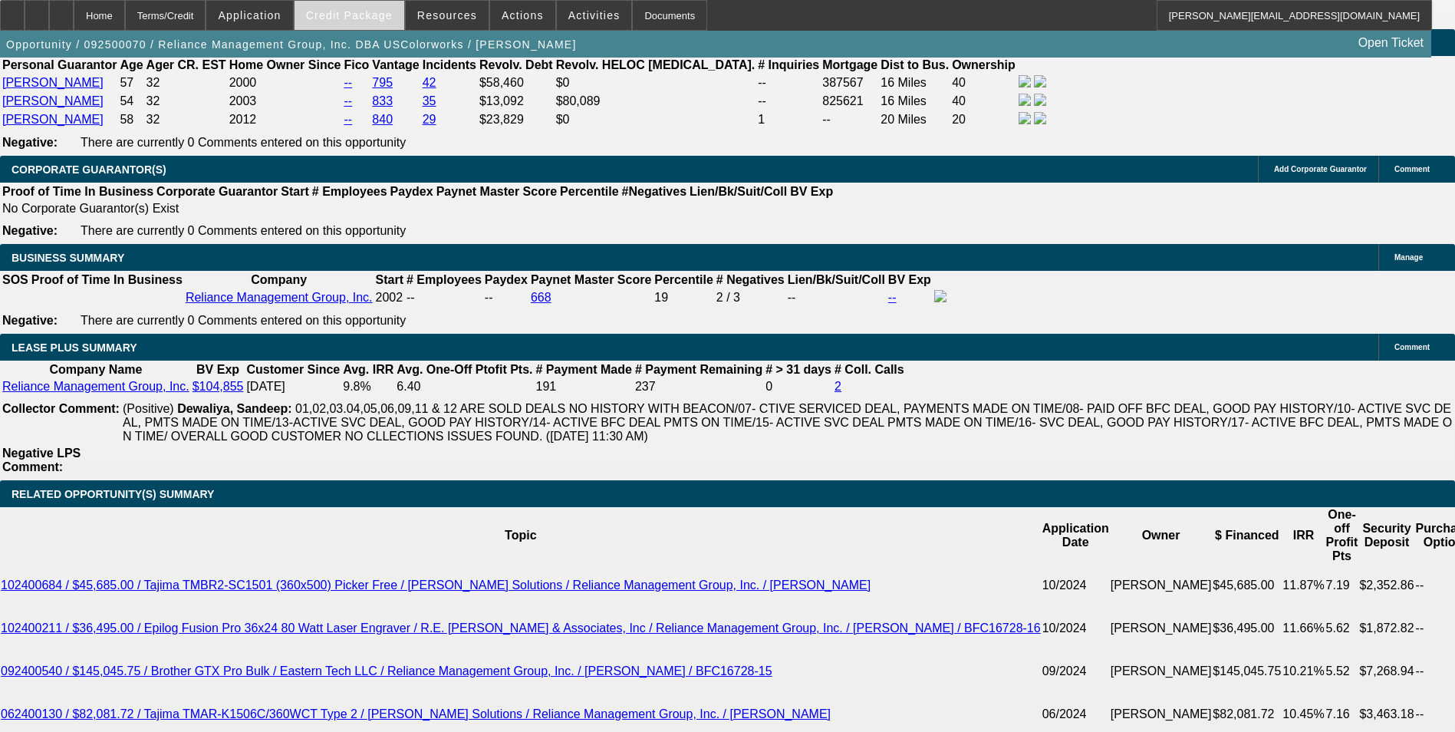
click at [354, 4] on span at bounding box center [350, 15] width 110 height 37
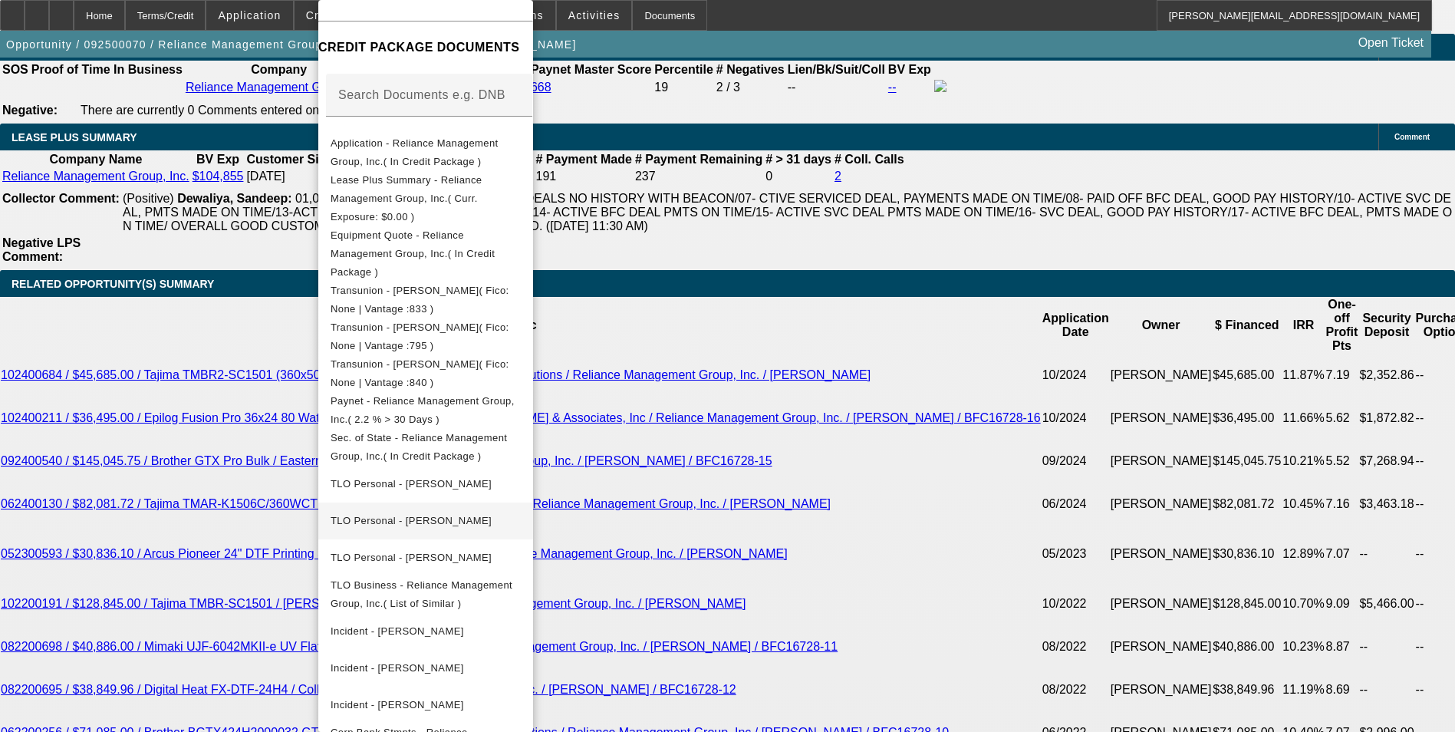
scroll to position [2762, 0]
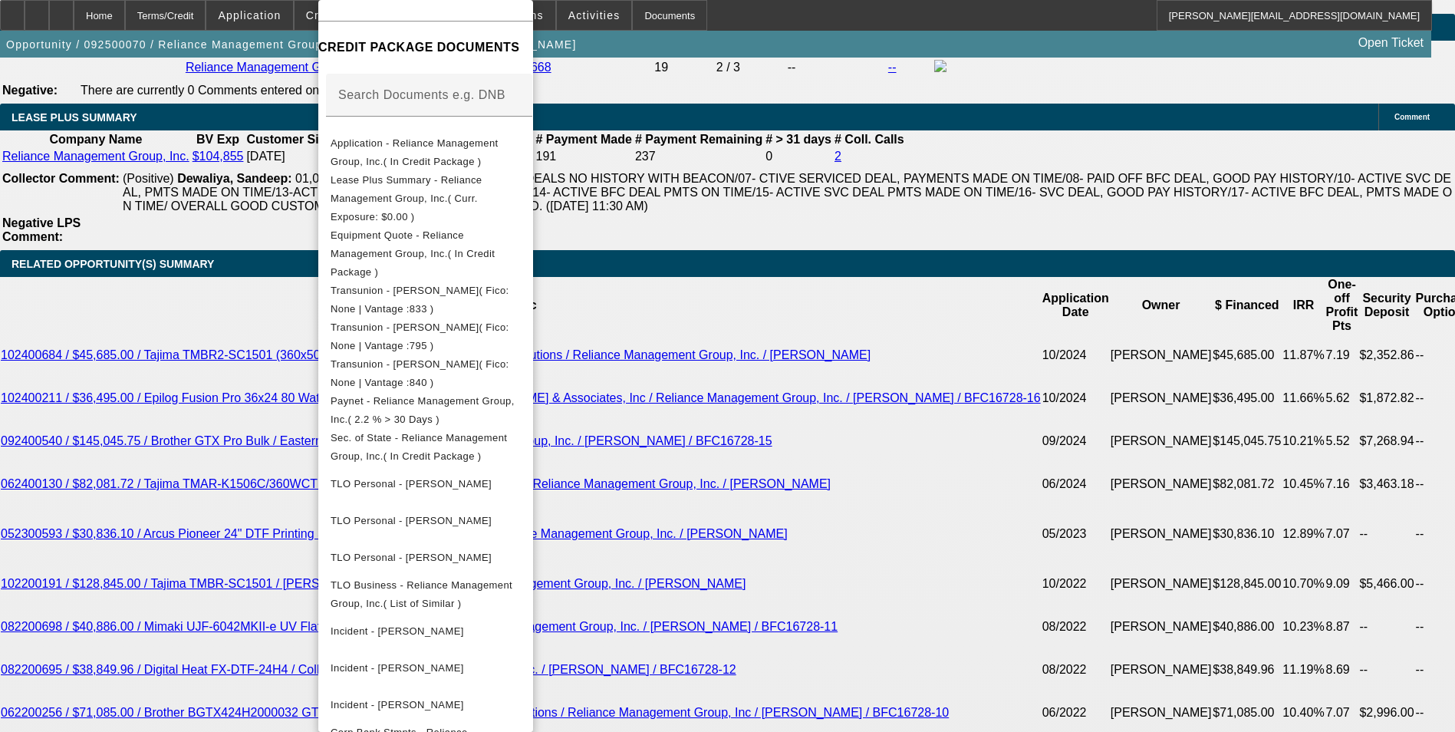
click at [840, 531] on div at bounding box center [727, 366] width 1455 height 732
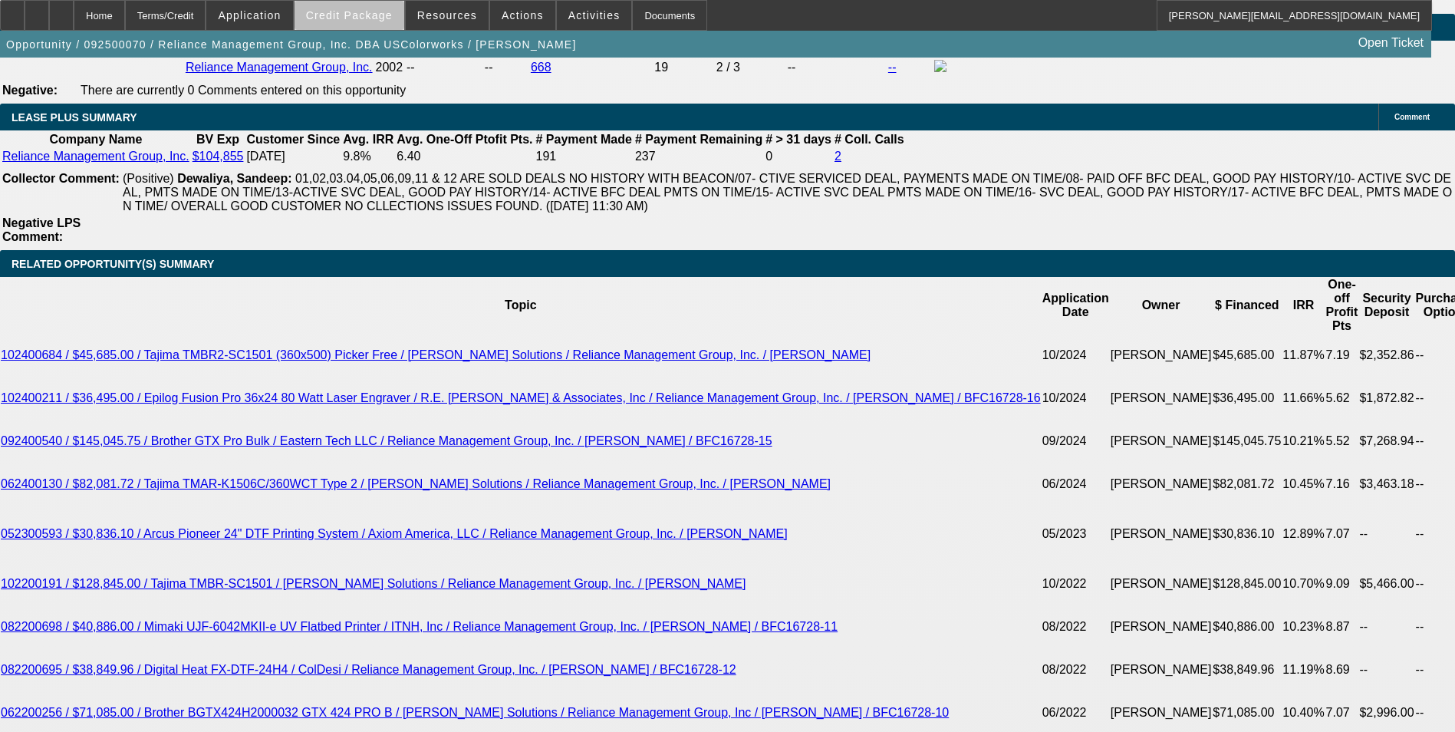
click at [392, 19] on span "Credit Package" at bounding box center [349, 15] width 87 height 12
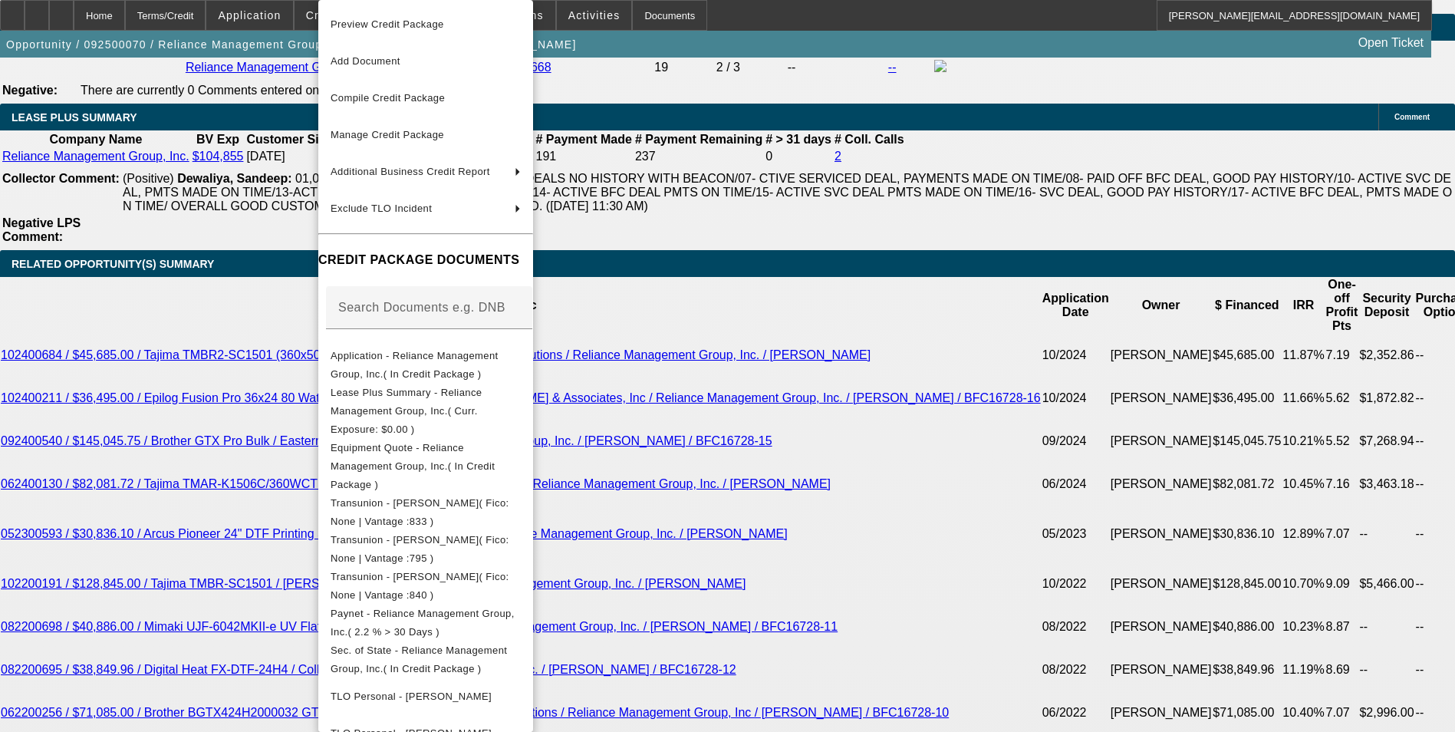
click at [781, 507] on div at bounding box center [727, 366] width 1455 height 732
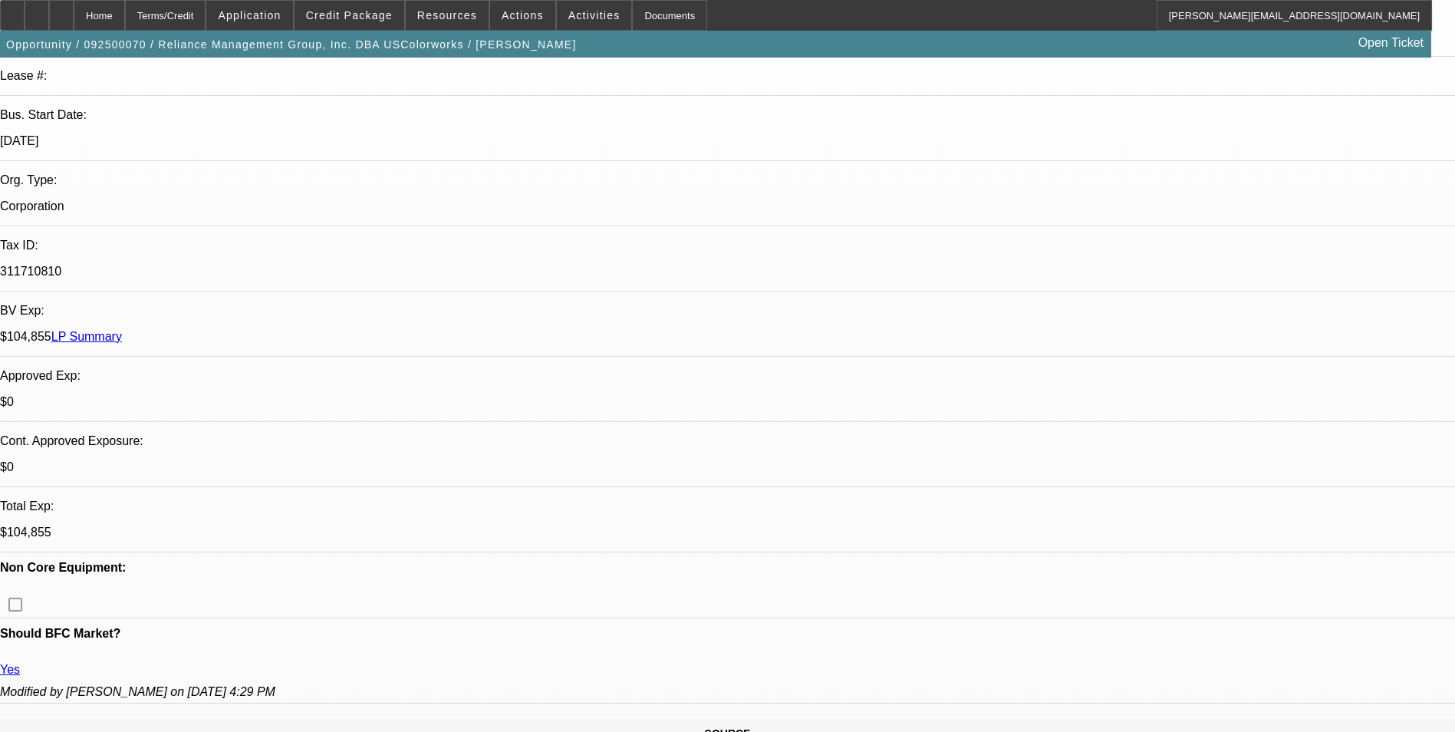
scroll to position [0, 0]
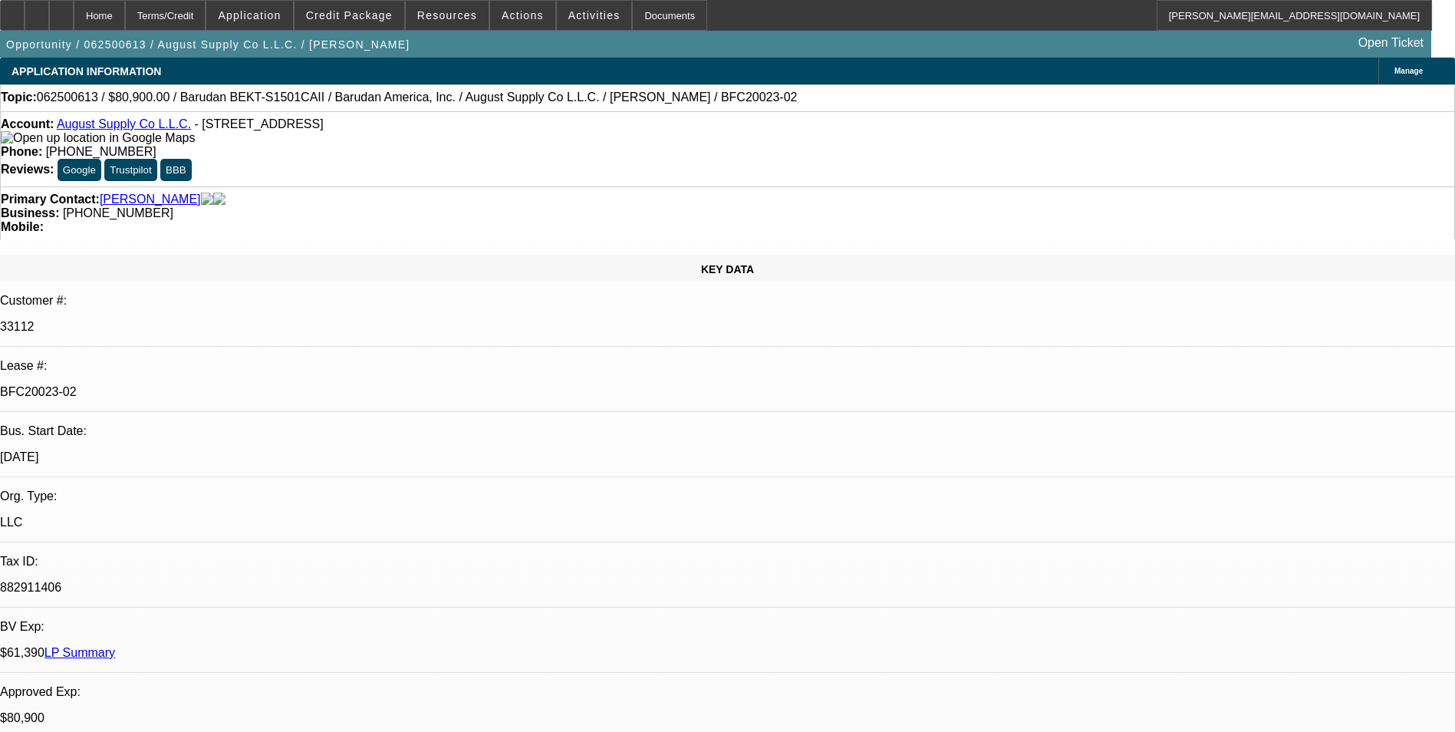
select select "0"
select select "2"
select select "0.1"
select select "4"
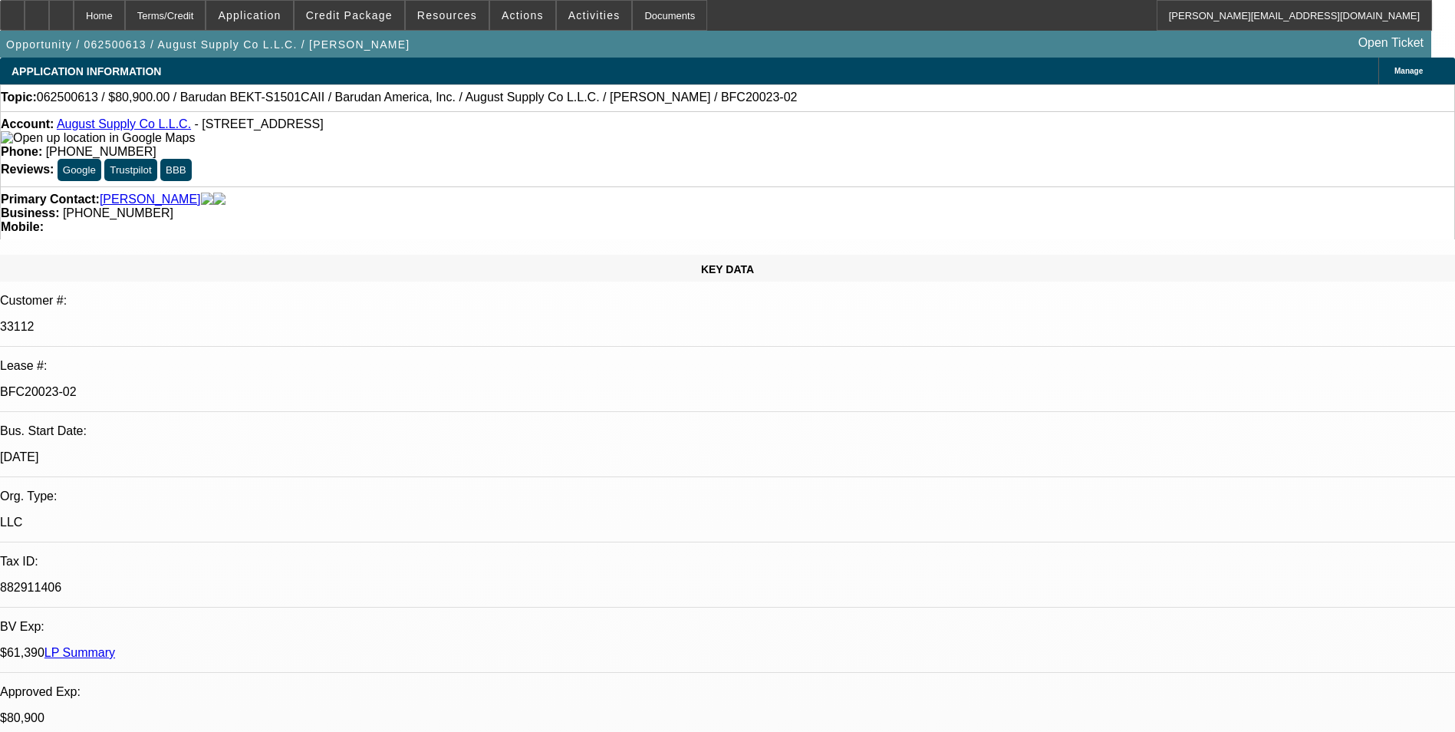
select select "0"
select select "2"
select select "0.1"
select select "4"
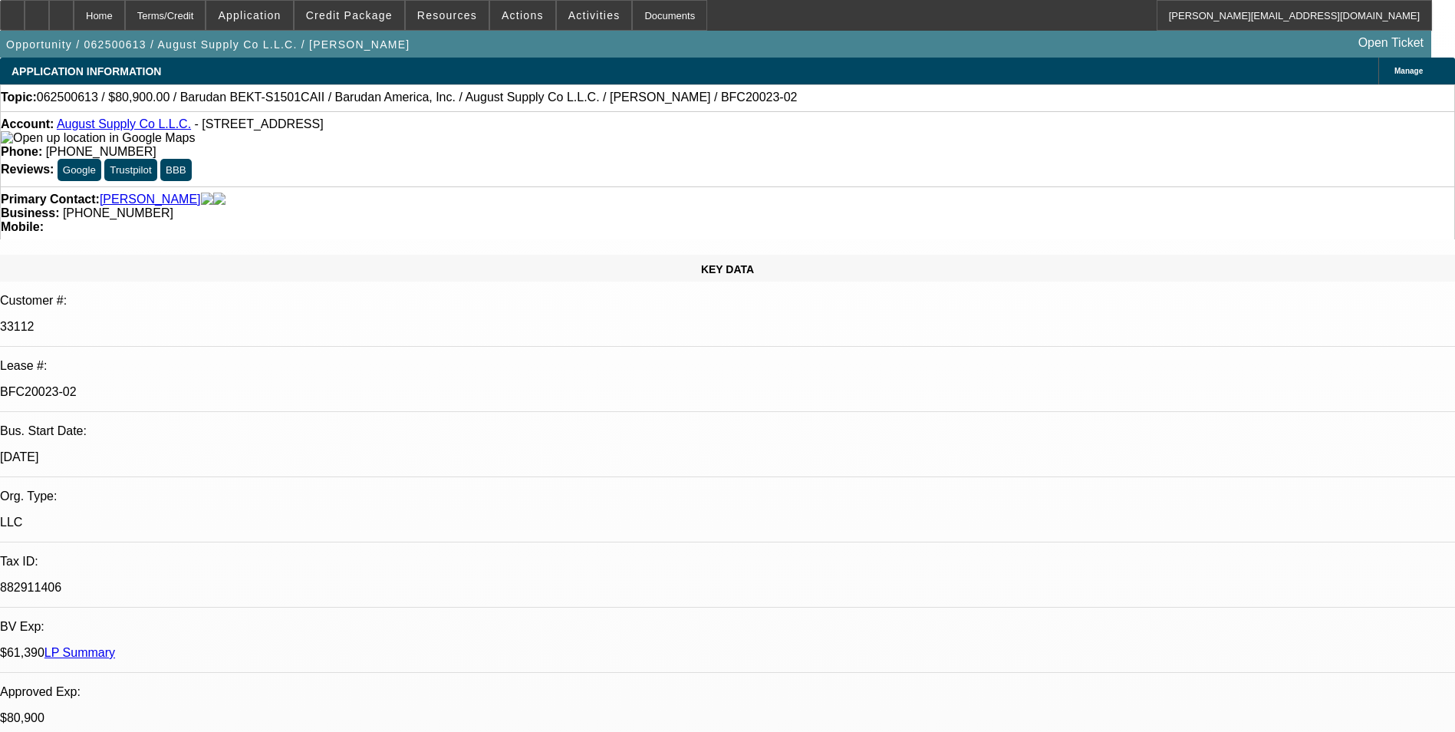
select select "0"
select select "2"
select select "0.1"
select select "4"
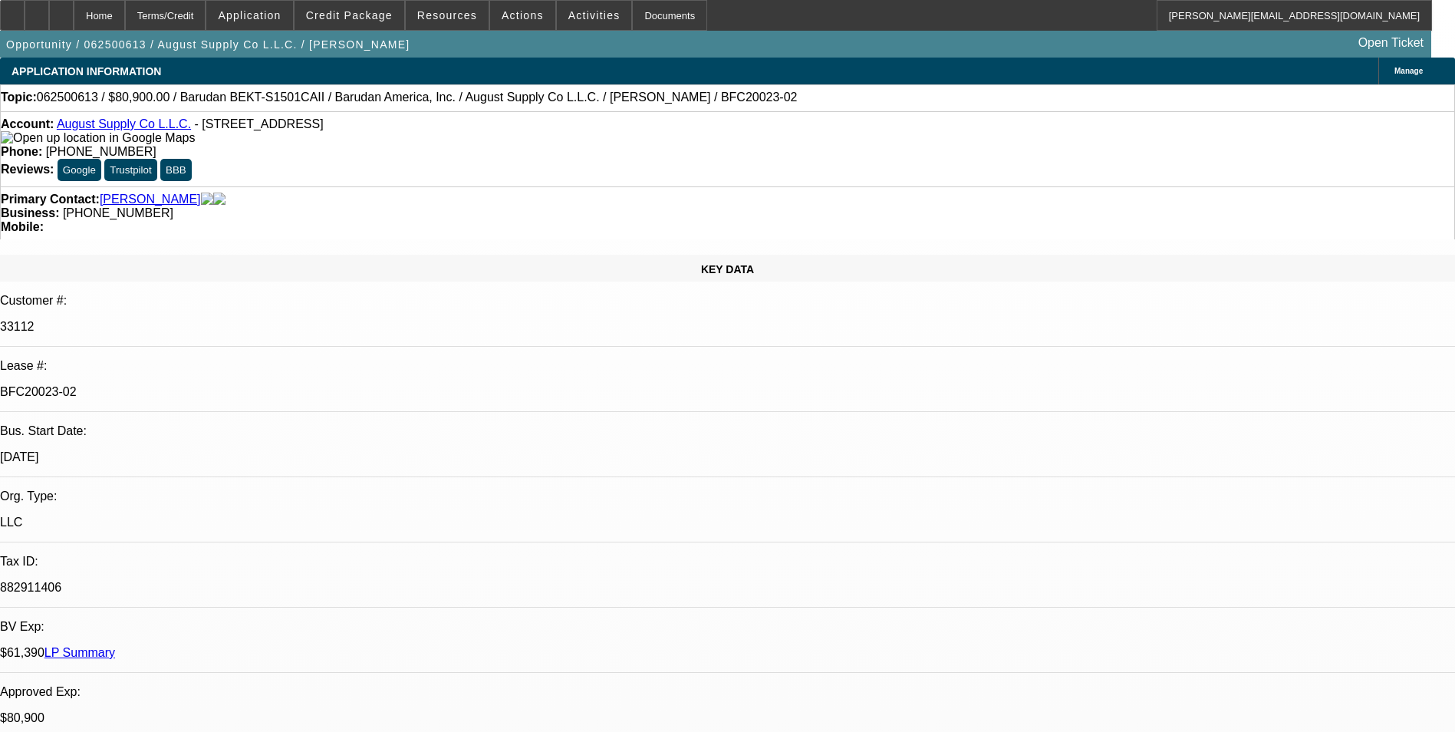
select select "0"
select select "2"
select select "0.1"
select select "4"
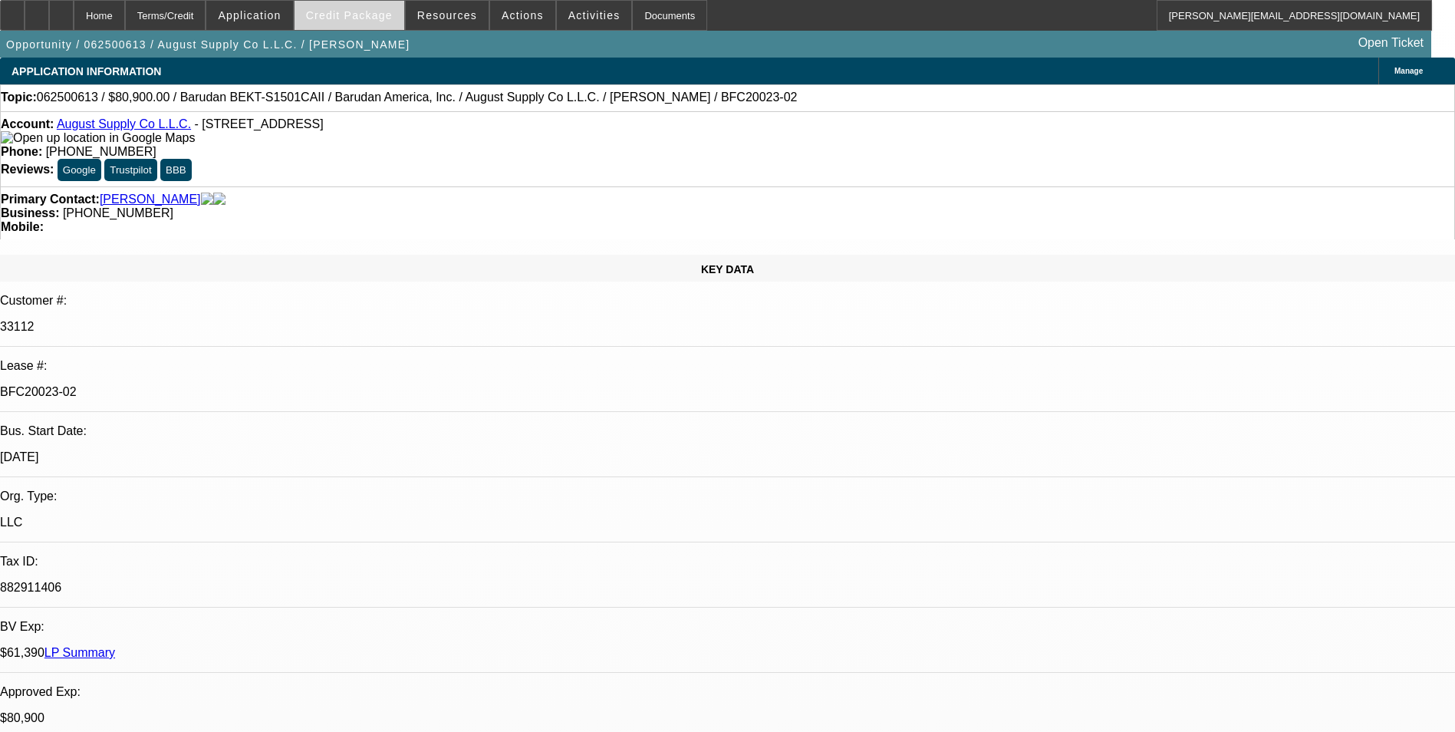
click at [384, 15] on span "Credit Package" at bounding box center [349, 15] width 87 height 12
select select "0"
select select "2"
select select "0.1"
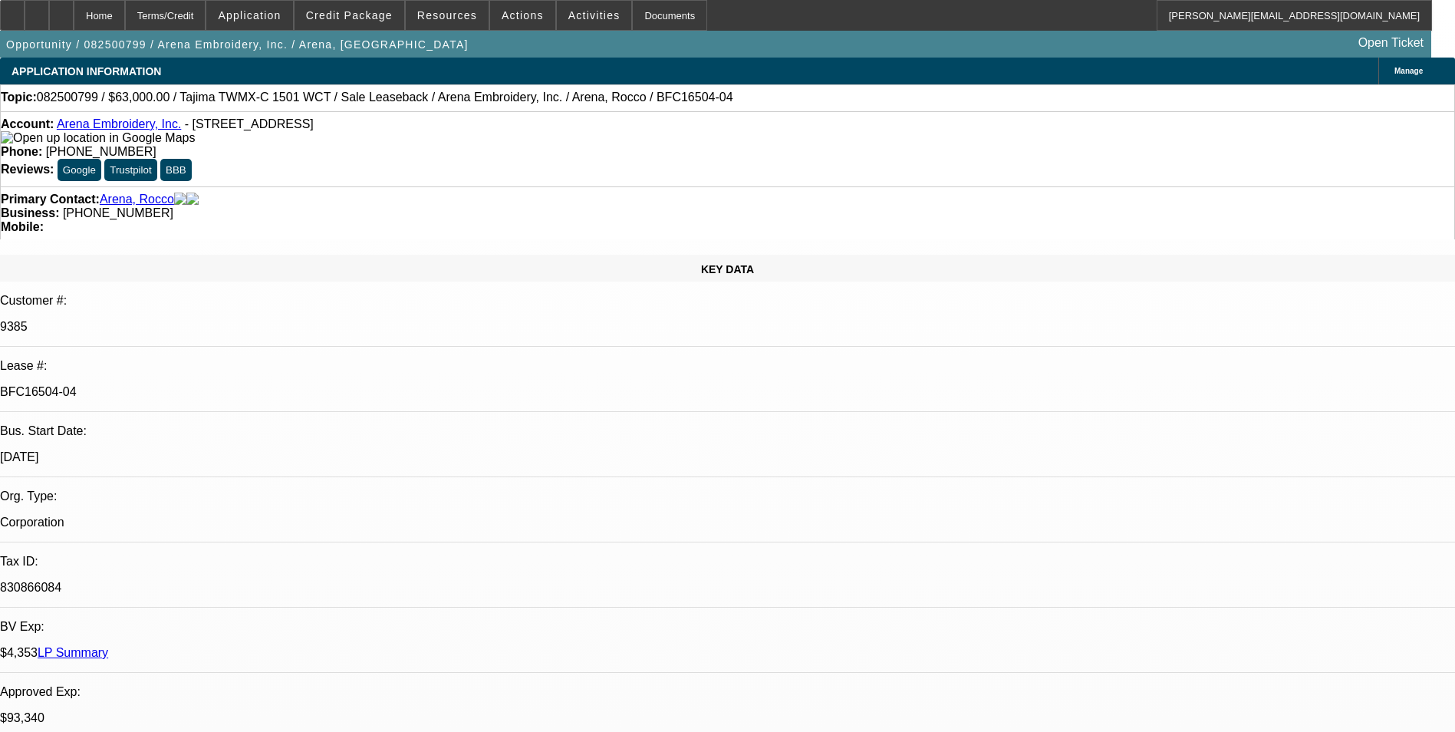
select select "4"
select select "0"
select select "2"
select select "0.1"
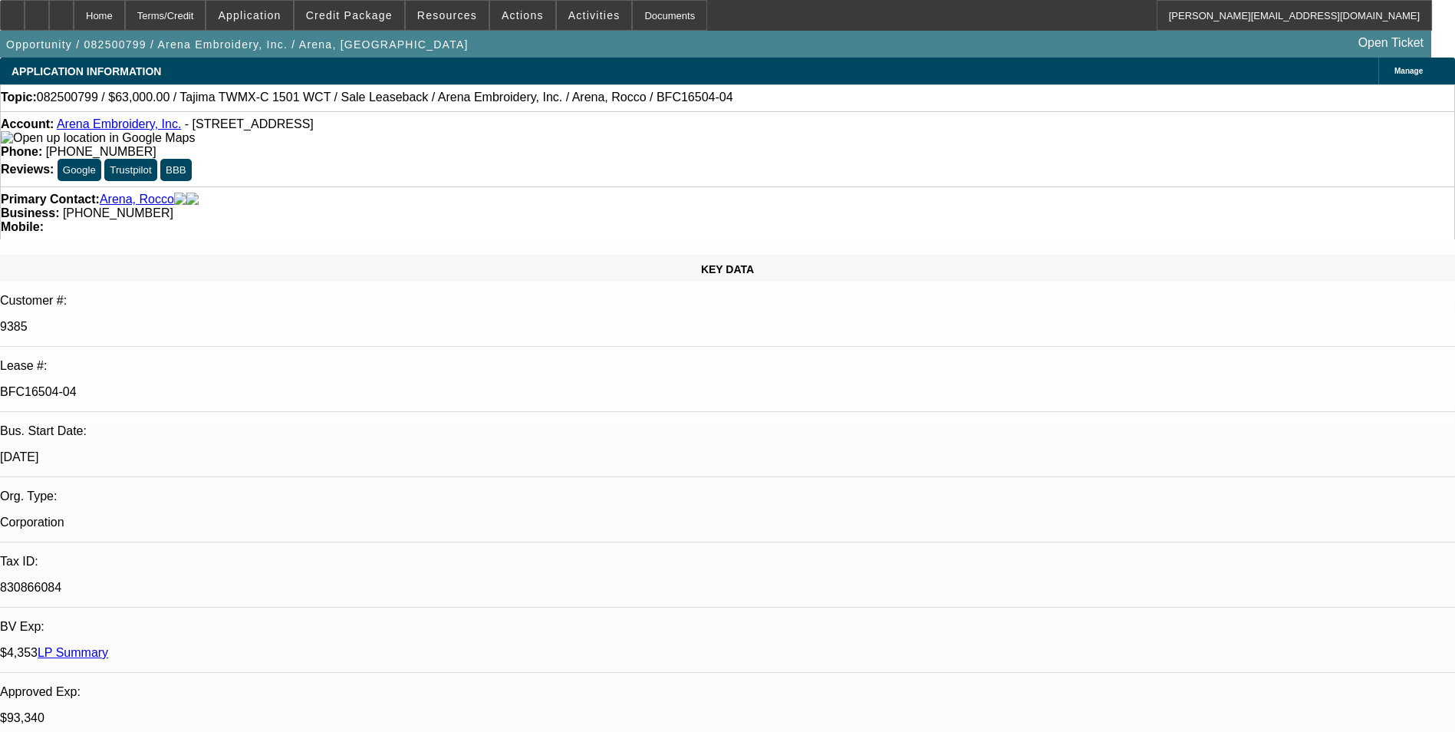
select select "4"
select select "0"
select select "2"
select select "0.1"
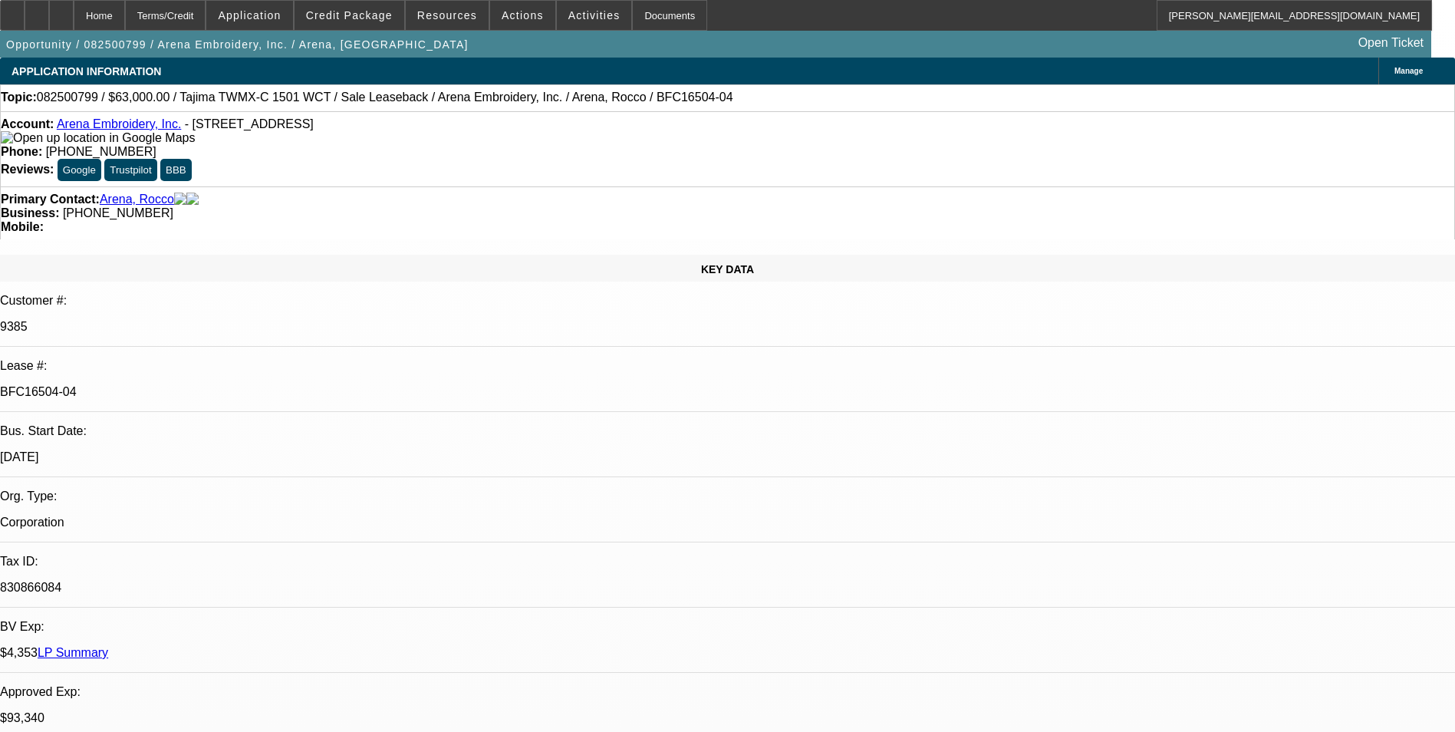
select select "4"
select select "0"
select select "2"
select select "0.1"
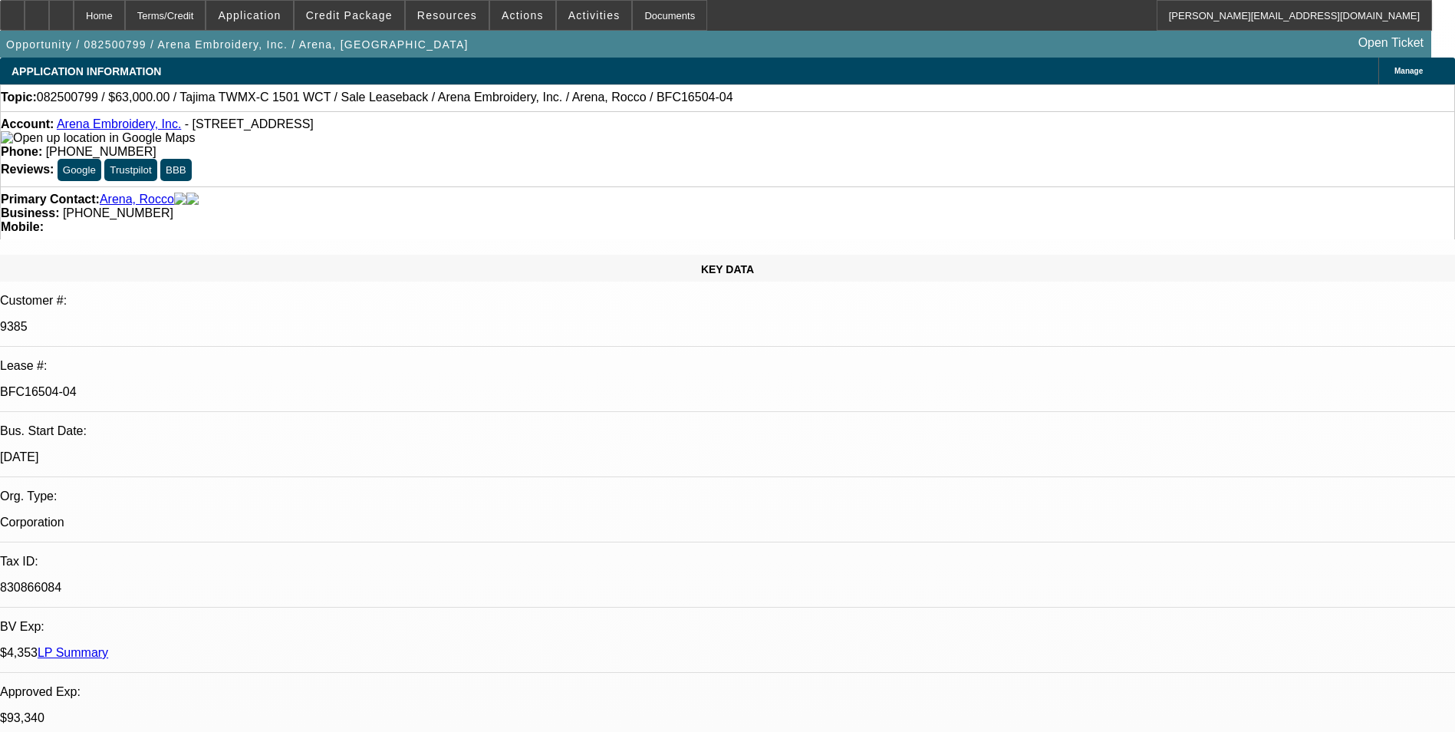
select select "4"
click at [61, 10] on icon at bounding box center [61, 10] width 0 height 0
select select "0"
select select "2"
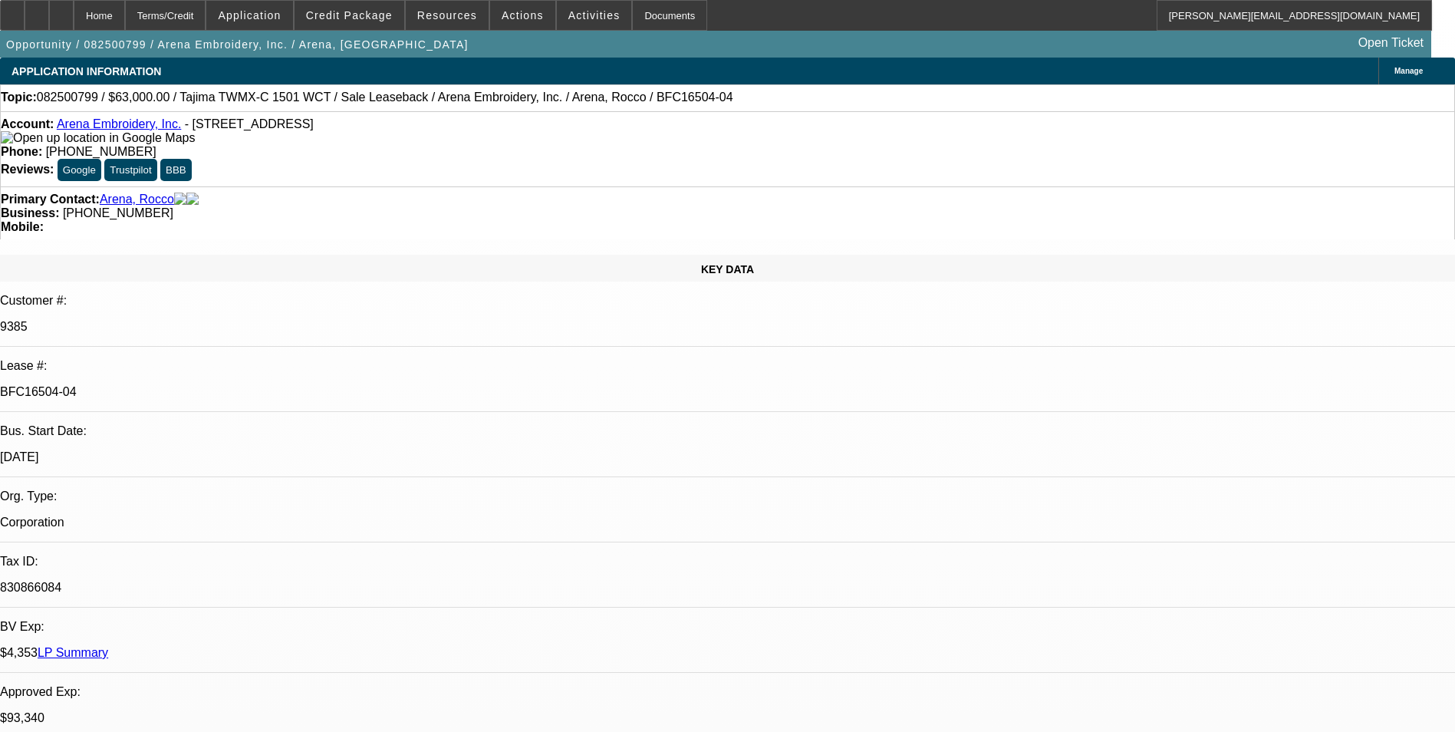
select select "0.1"
select select "4"
select select "0"
select select "2"
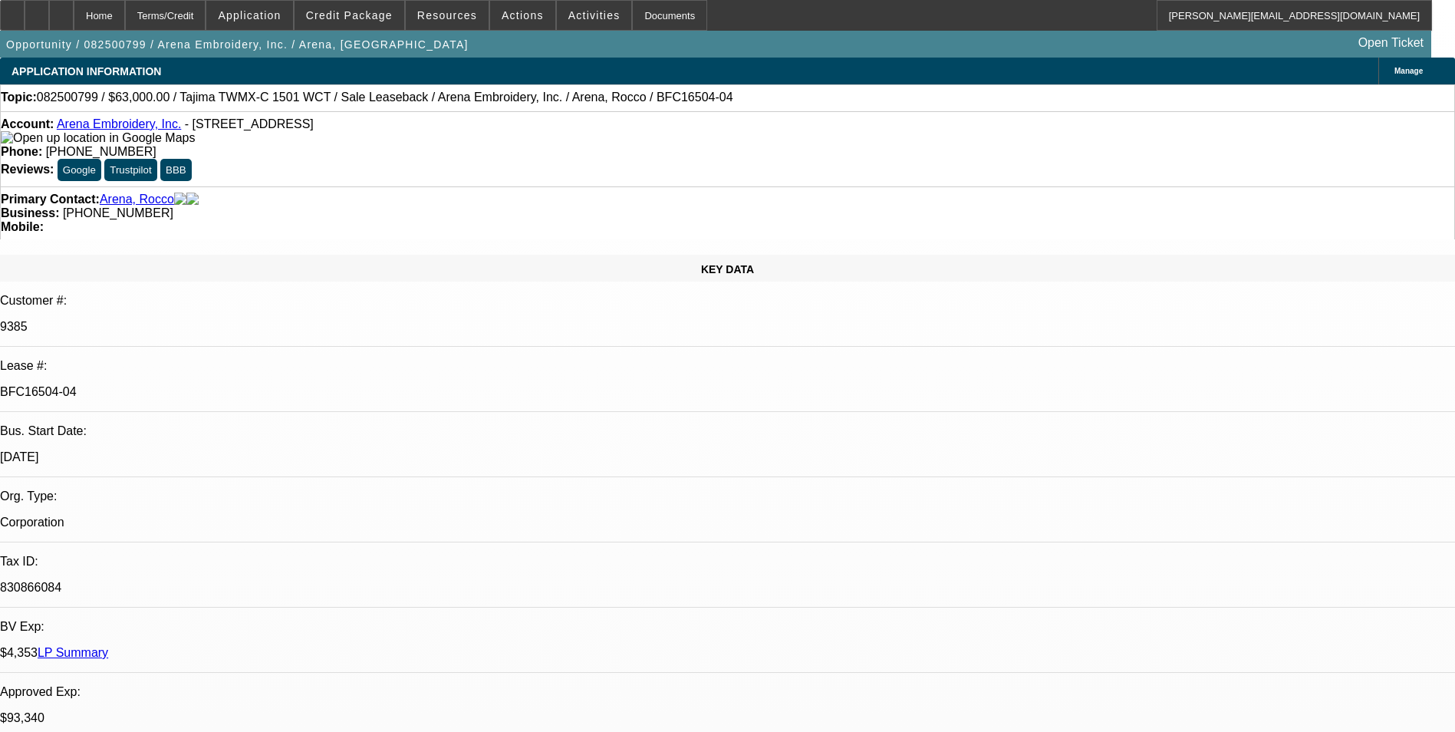
select select "0.1"
select select "4"
select select "0"
select select "2"
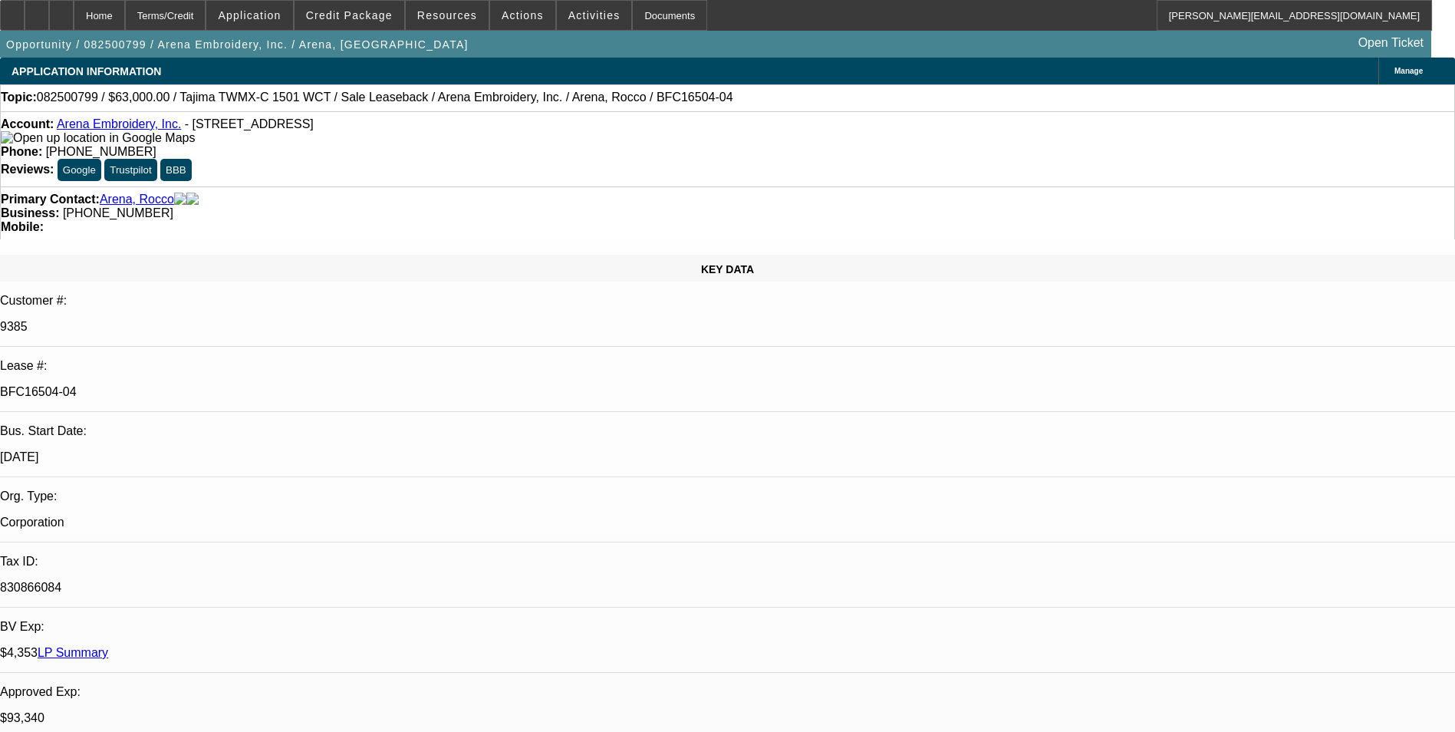
select select "0.1"
select select "4"
select select "0"
select select "2"
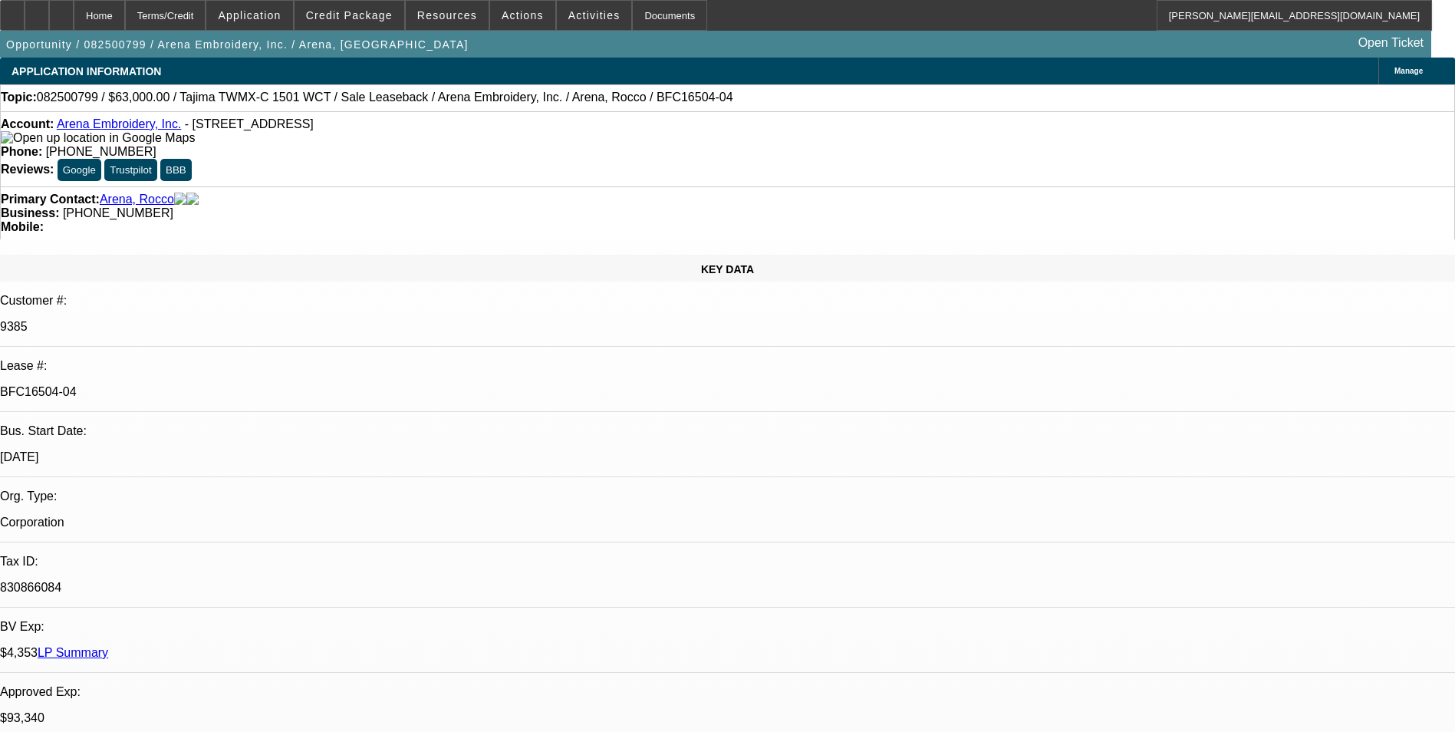
select select "0.1"
select select "4"
